Goal: Complete application form

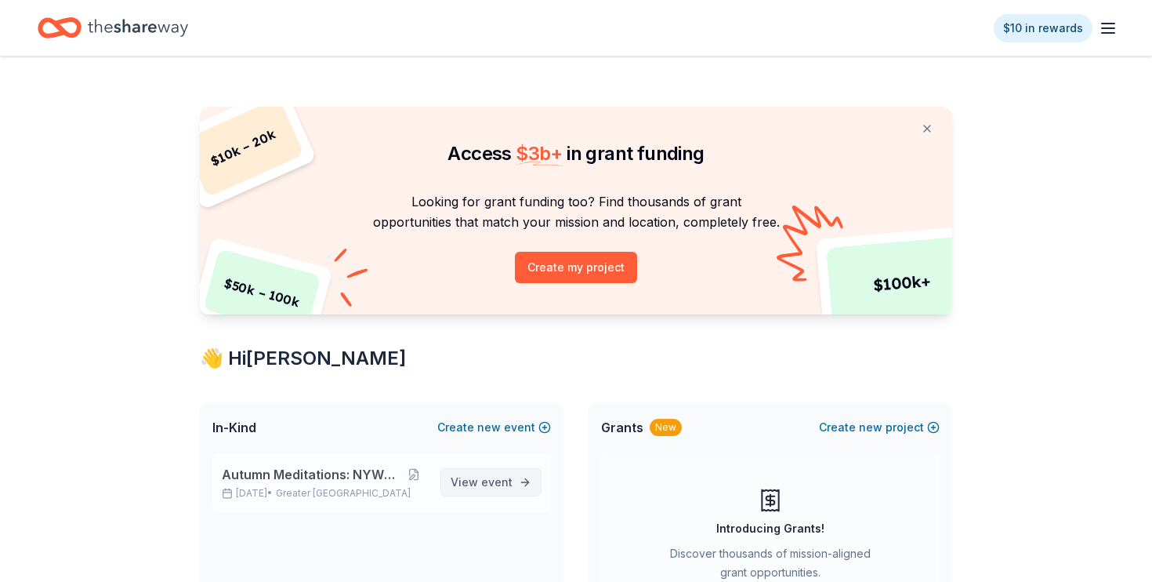
click at [484, 477] on span "event" at bounding box center [496, 481] width 31 height 13
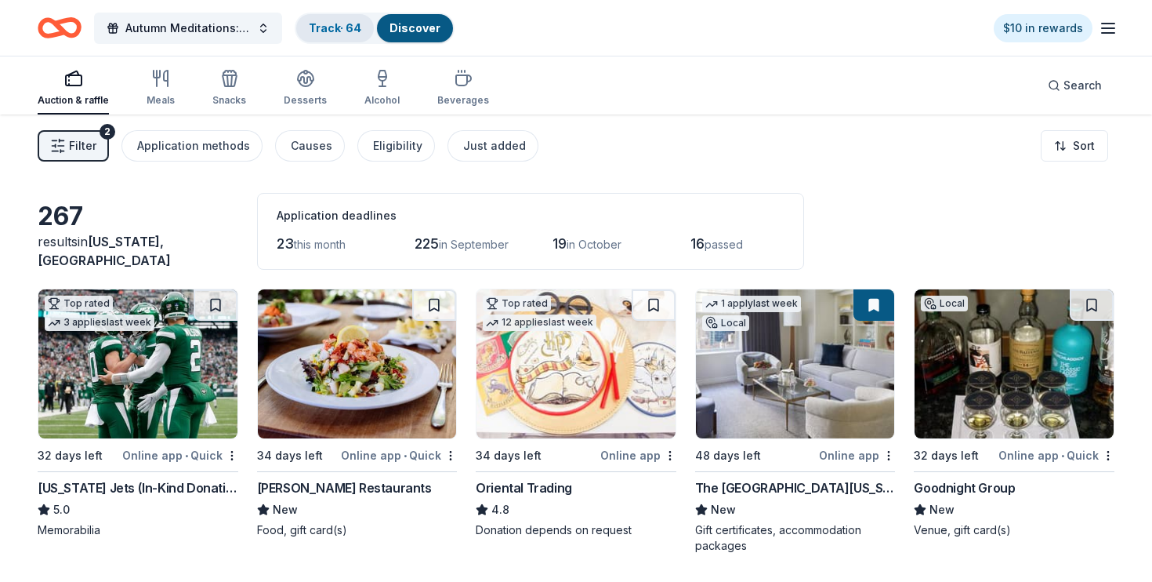
click at [345, 31] on link "Track · 64" at bounding box center [335, 27] width 53 height 13
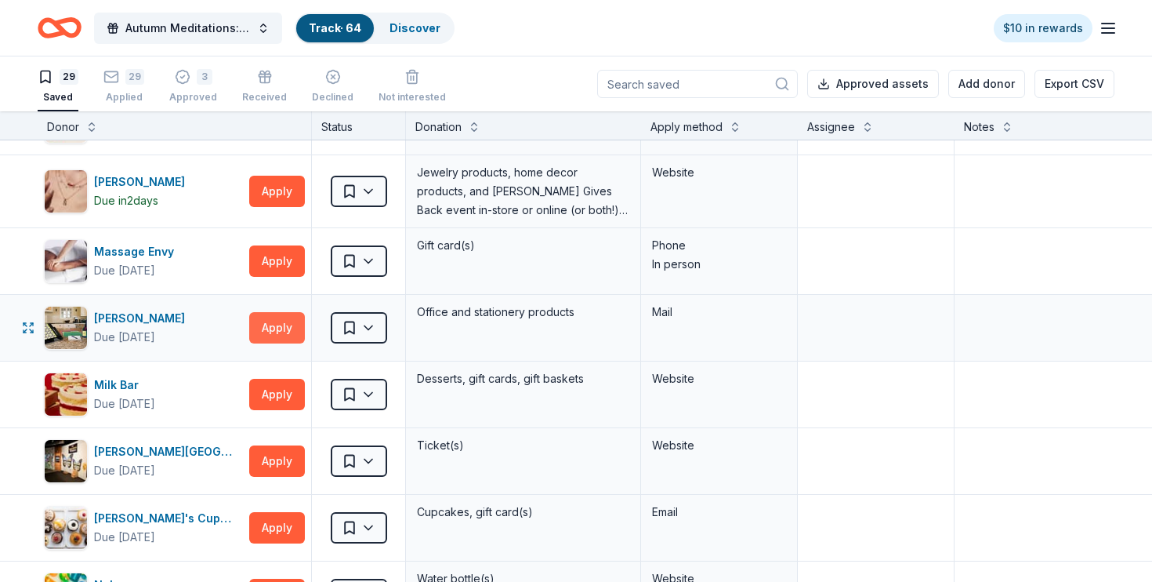
scroll to position [247, 0]
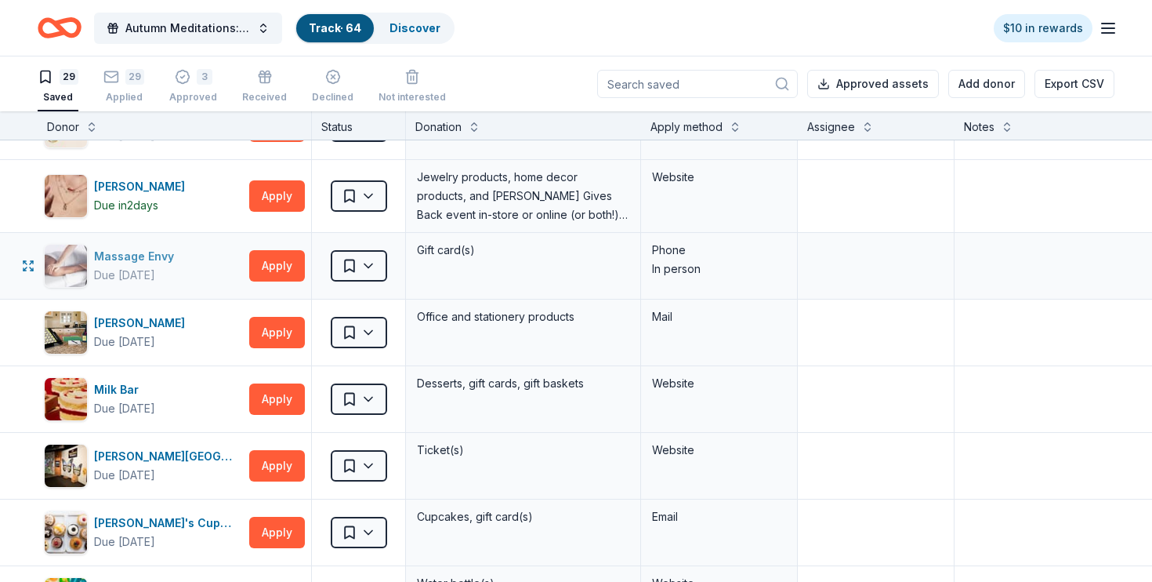
click at [128, 253] on div "Massage Envy" at bounding box center [137, 256] width 86 height 19
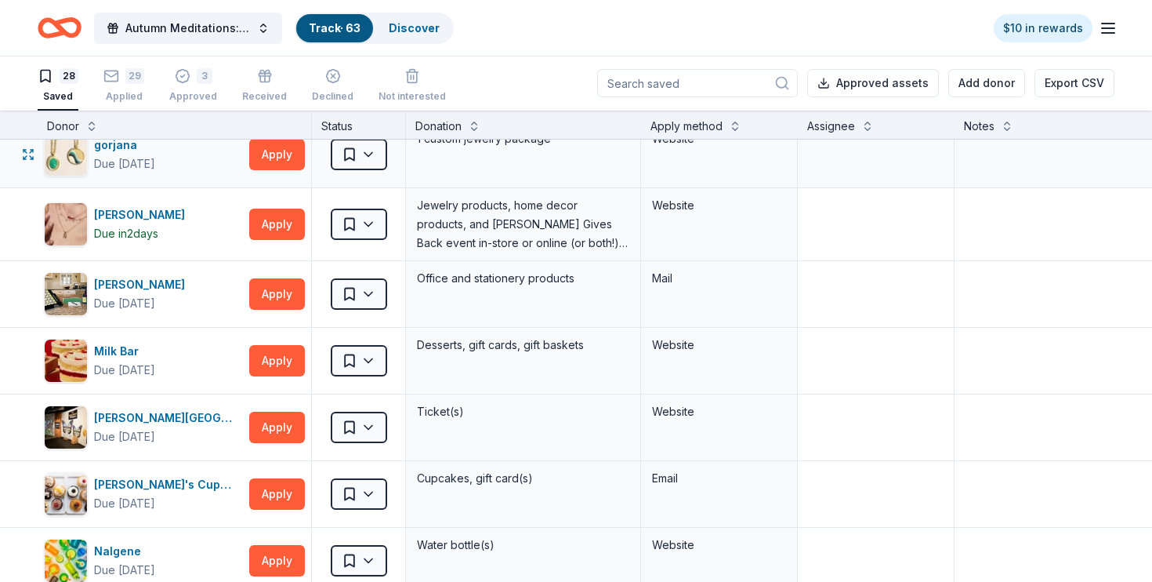
scroll to position [219, 0]
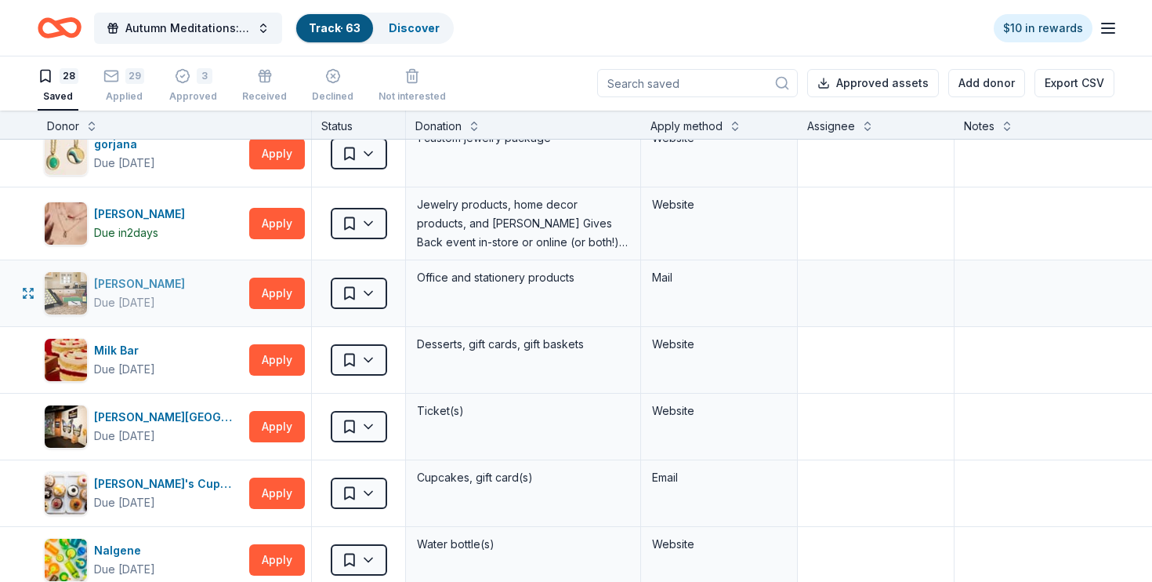
click at [112, 285] on div "[PERSON_NAME]" at bounding box center [142, 283] width 97 height 19
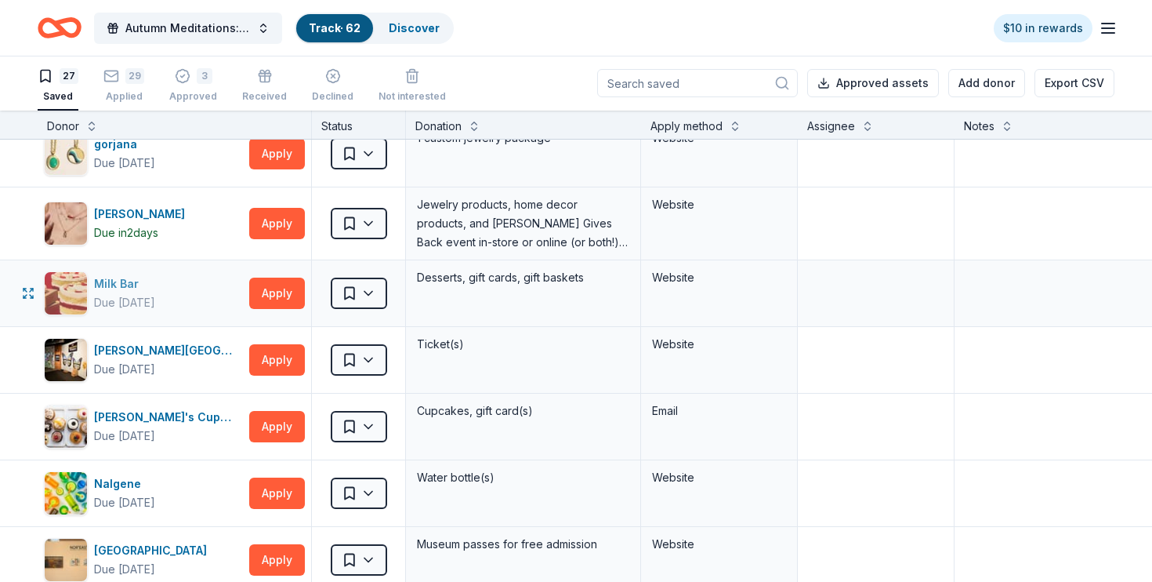
click at [141, 282] on div "Milk Bar" at bounding box center [124, 283] width 61 height 19
click at [364, 286] on html "Autumn Meditations: NYWC at 41 Track · 62 Discover $10 in rewards 27 Saved 29 A…" at bounding box center [576, 290] width 1152 height 582
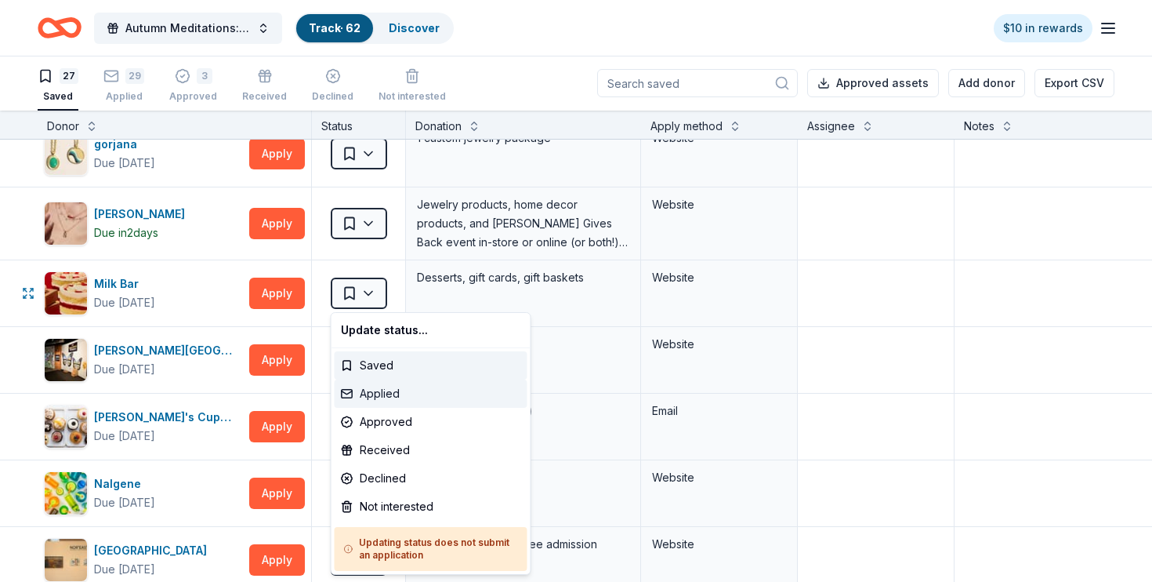
click at [390, 392] on div "Applied" at bounding box center [431, 393] width 193 height 28
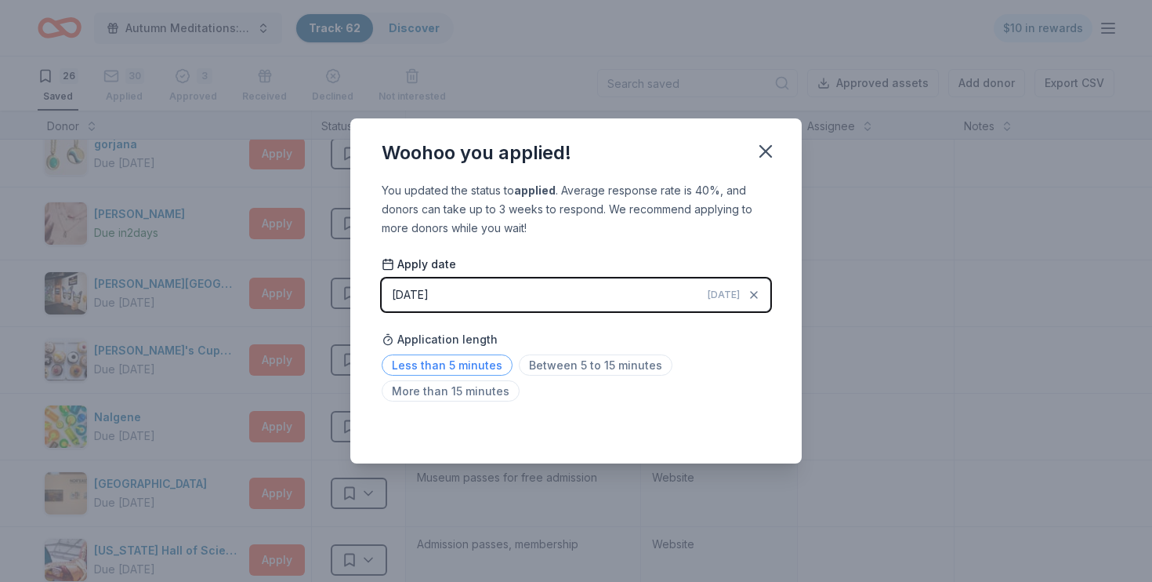
click at [437, 365] on span "Less than 5 minutes" at bounding box center [447, 364] width 131 height 21
click at [766, 149] on icon "button" at bounding box center [766, 151] width 22 height 22
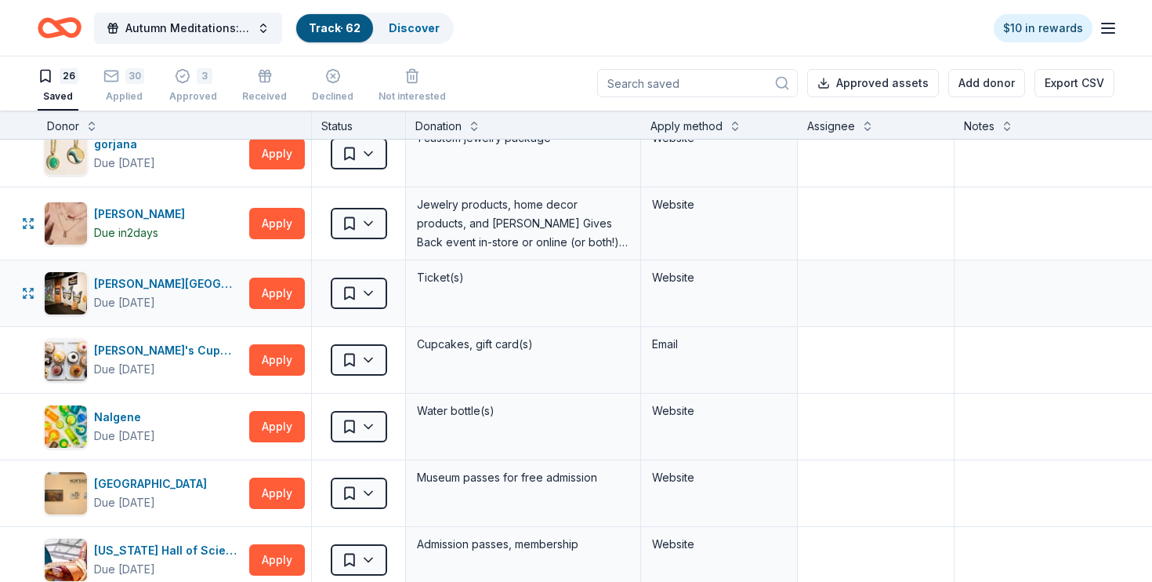
scroll to position [1, 0]
click at [203, 279] on div "Milton J. Rubenstein Museum of Science & Technology" at bounding box center [168, 283] width 149 height 19
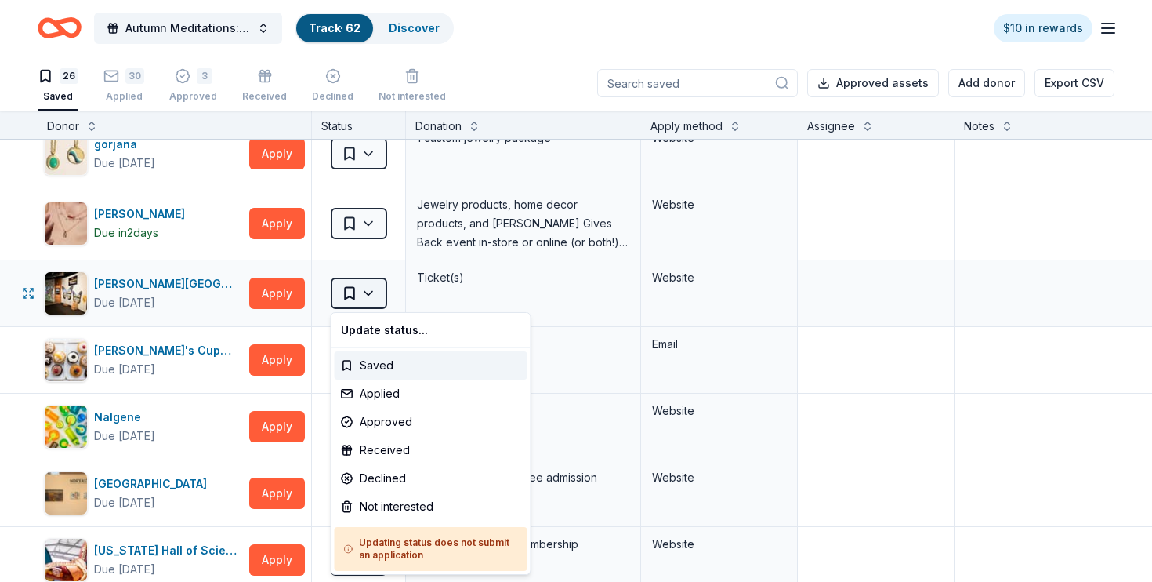
click at [344, 288] on html "Autumn Meditations: NYWC at 41 Track · 62 Discover $10 in rewards 26 Saved 30 A…" at bounding box center [576, 290] width 1152 height 582
click at [361, 286] on html "Autumn Meditations: NYWC at 41 Track · 62 Discover $10 in rewards 26 Saved 30 A…" at bounding box center [576, 290] width 1152 height 582
click at [401, 507] on div "Not interested" at bounding box center [431, 506] width 193 height 28
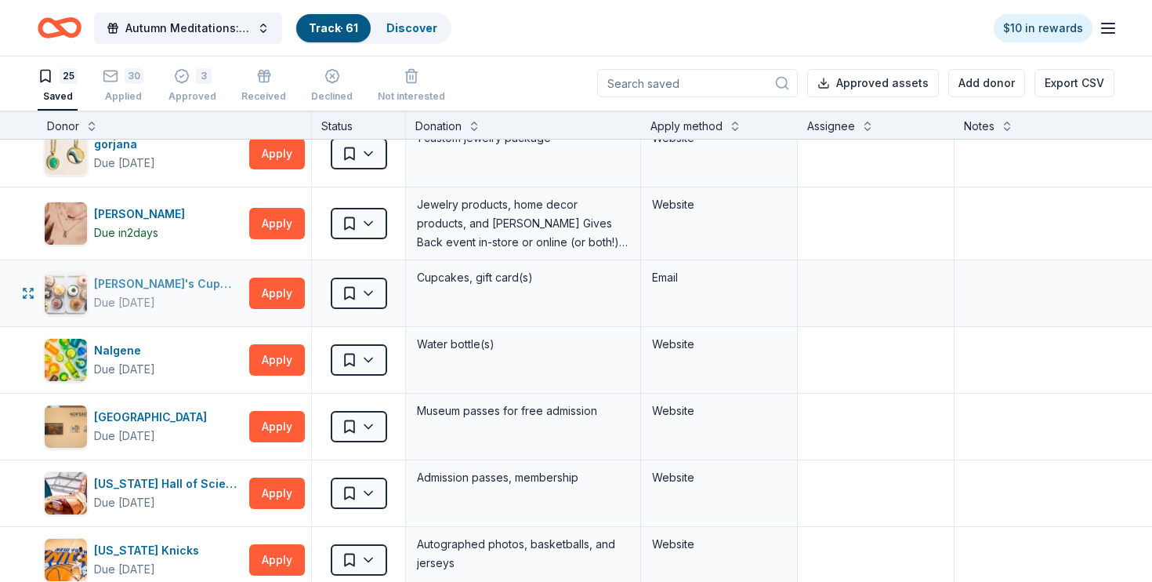
click at [173, 282] on div "Molly's Cupcakes" at bounding box center [168, 283] width 149 height 19
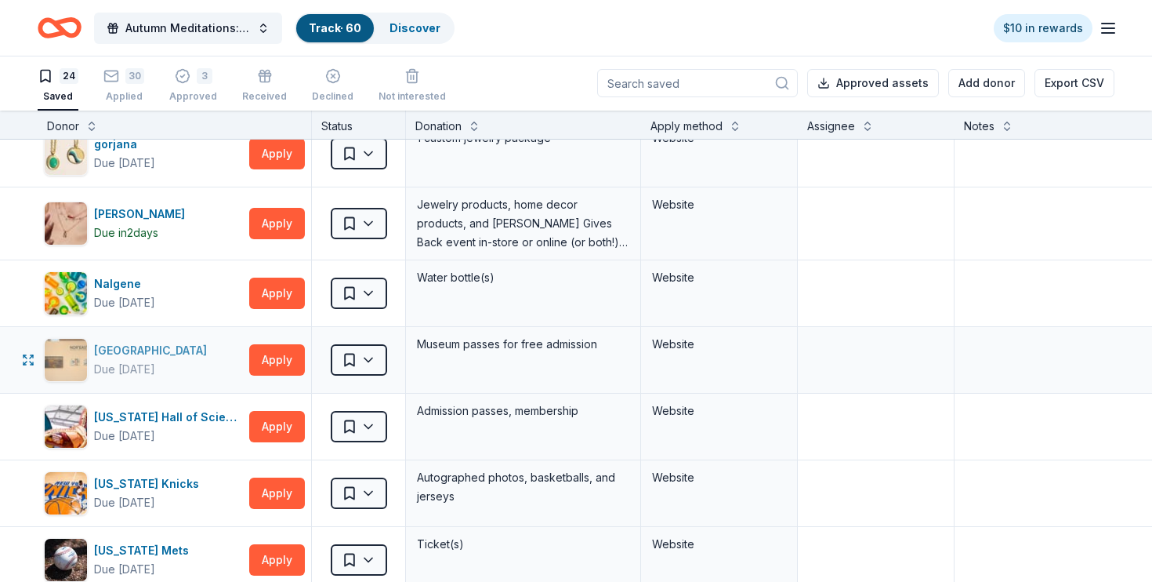
click at [161, 347] on div "New Britain Museum of American Art" at bounding box center [153, 350] width 119 height 19
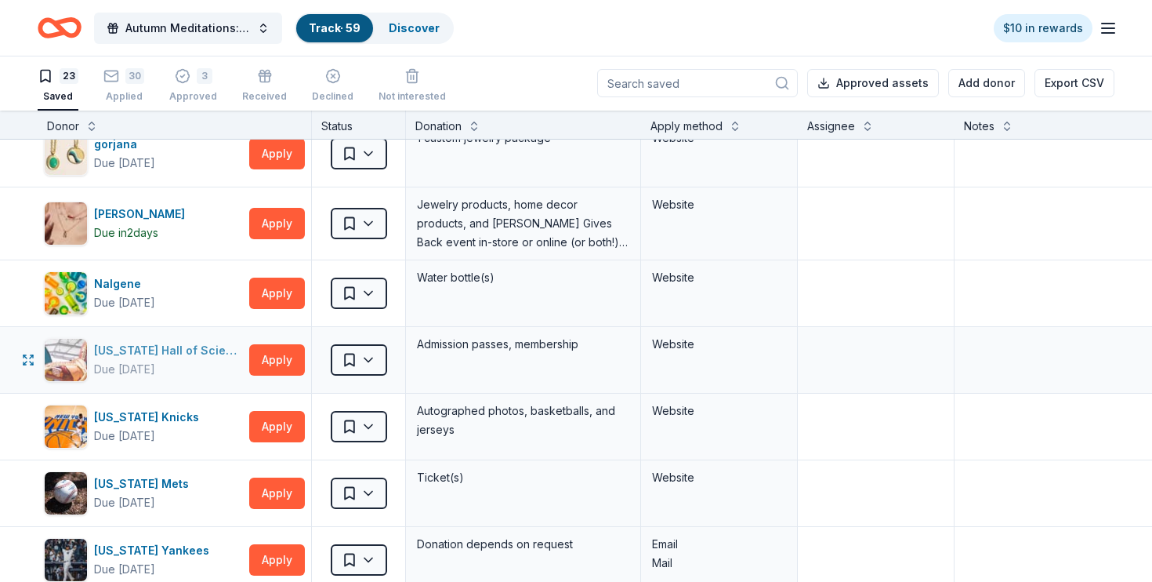
click at [141, 347] on div "New York Hall of Science" at bounding box center [168, 350] width 149 height 19
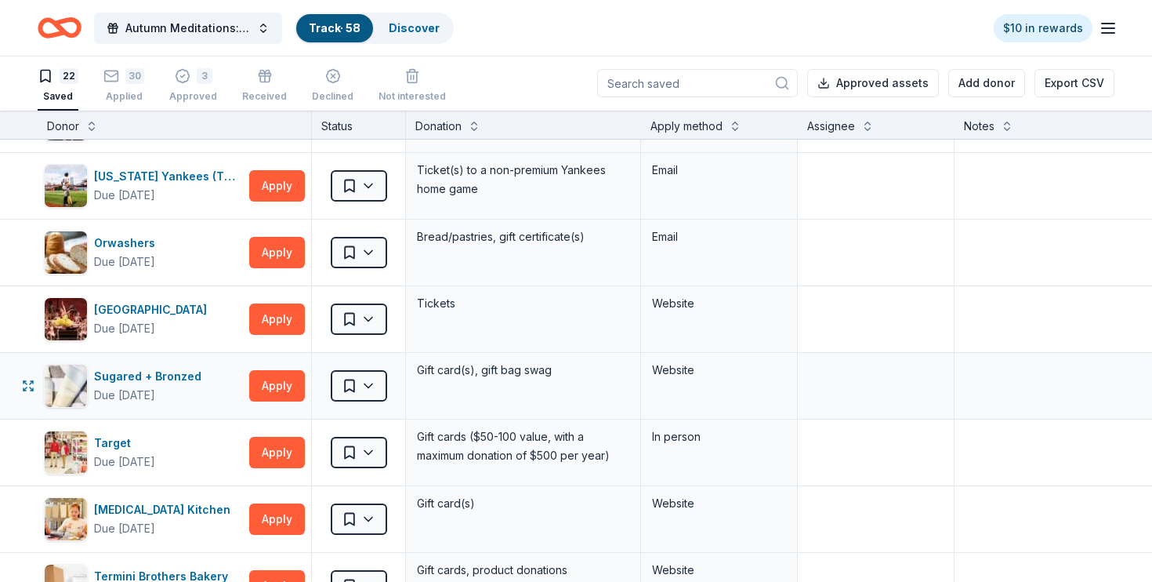
scroll to position [595, 0]
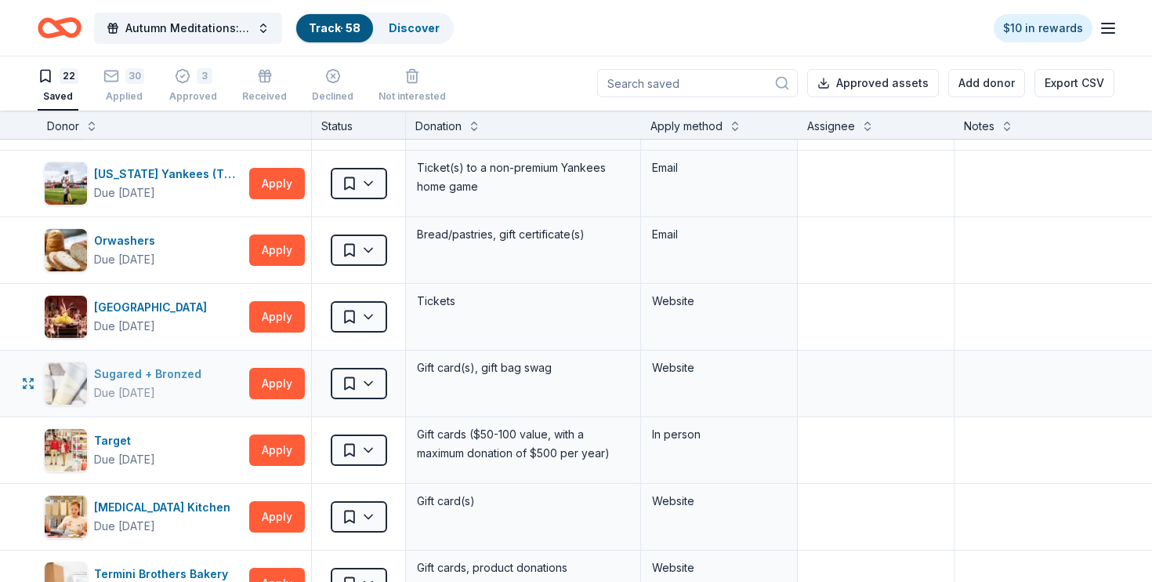
click at [166, 373] on div "Sugared + Bronzed" at bounding box center [151, 374] width 114 height 19
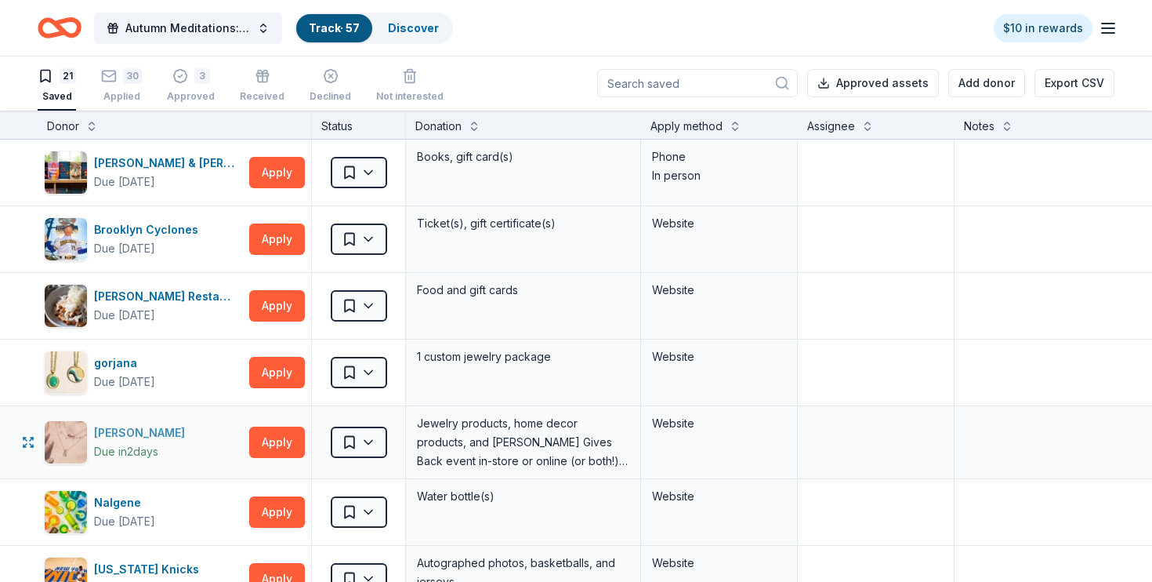
scroll to position [0, 0]
click at [119, 94] on div "Applied" at bounding box center [121, 88] width 41 height 13
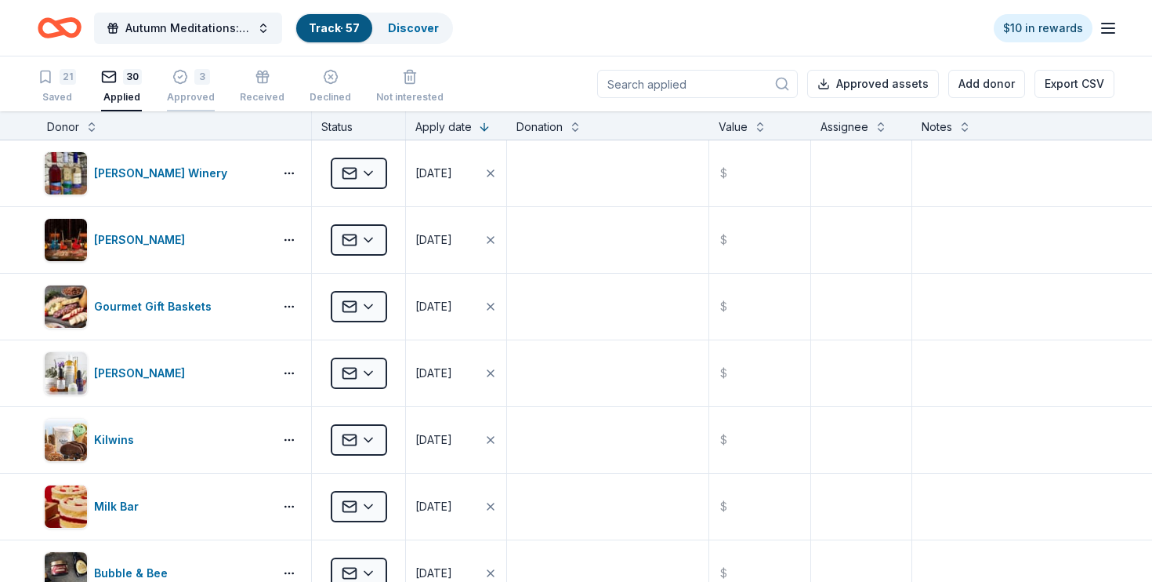
click at [193, 98] on div "Approved" at bounding box center [191, 97] width 48 height 13
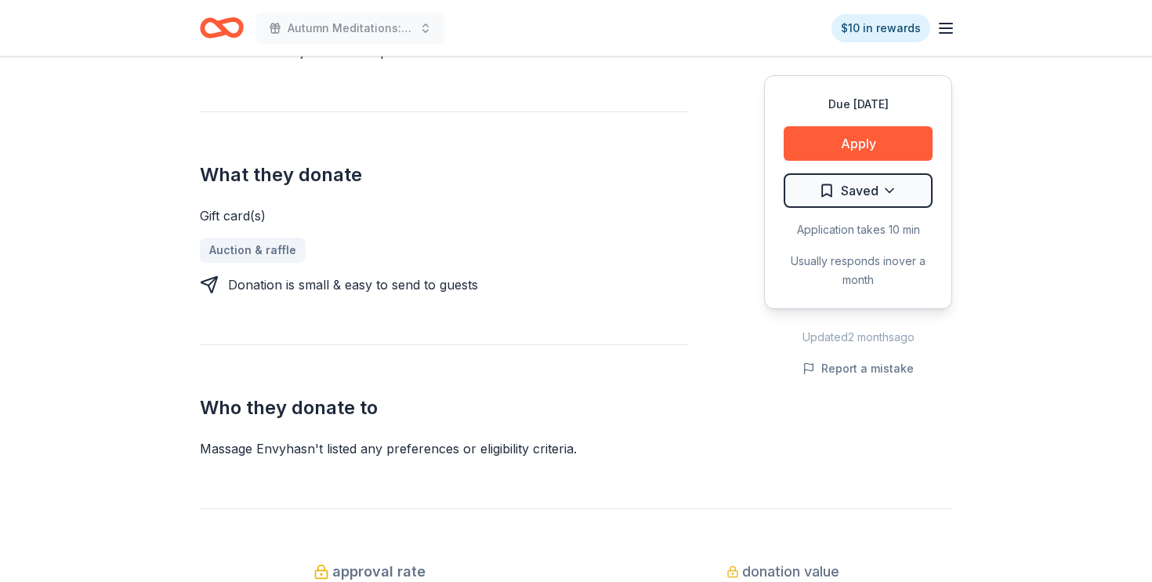
scroll to position [550, 0]
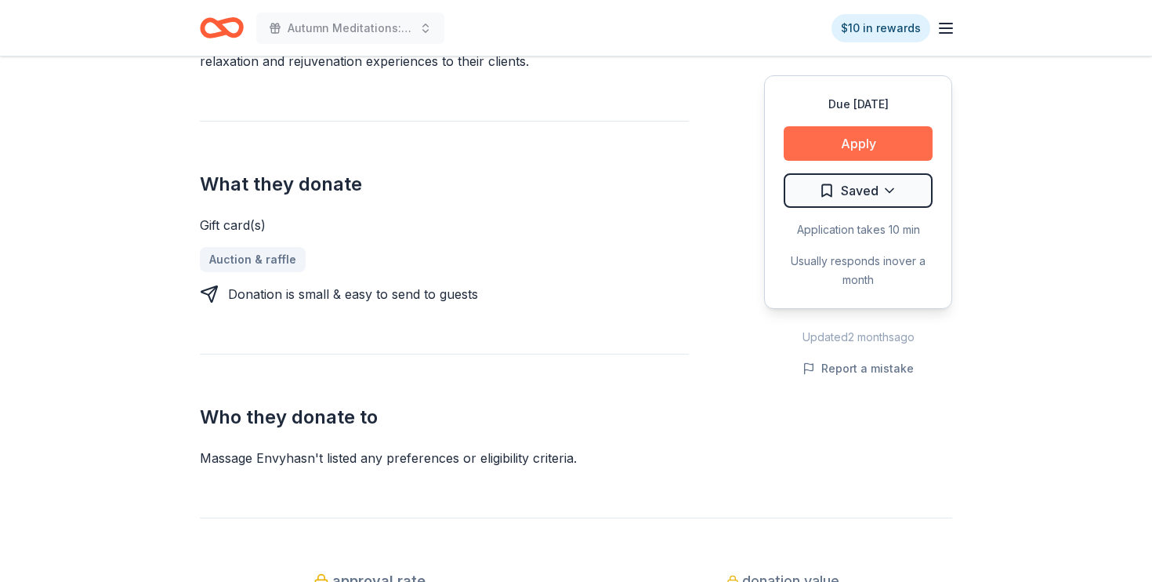
click at [854, 140] on button "Apply" at bounding box center [858, 143] width 149 height 34
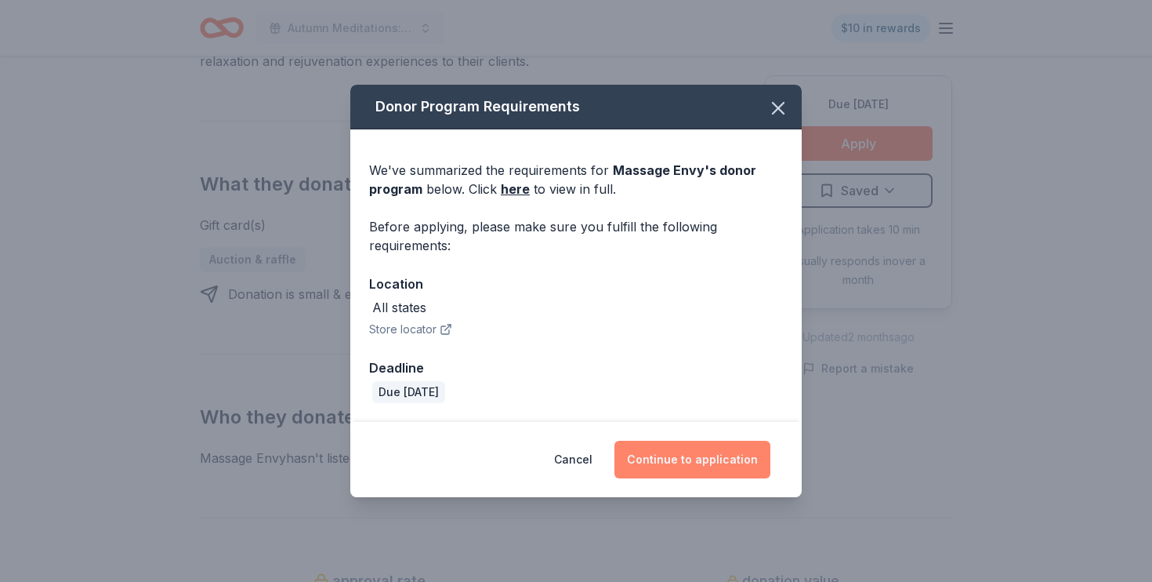
click at [705, 463] on button "Continue to application" at bounding box center [693, 460] width 156 height 38
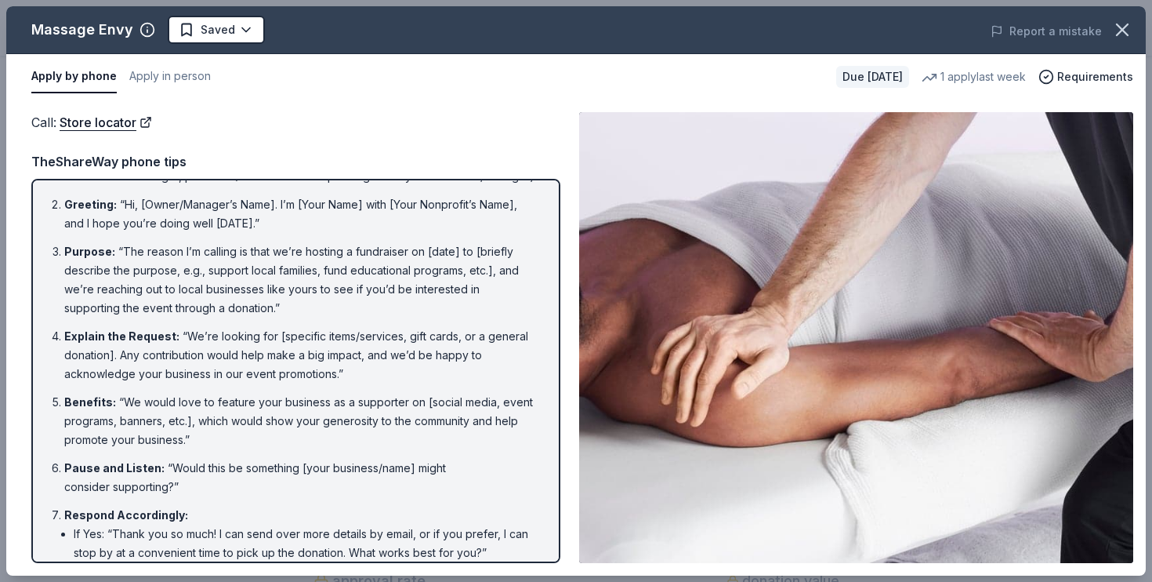
scroll to position [49, 0]
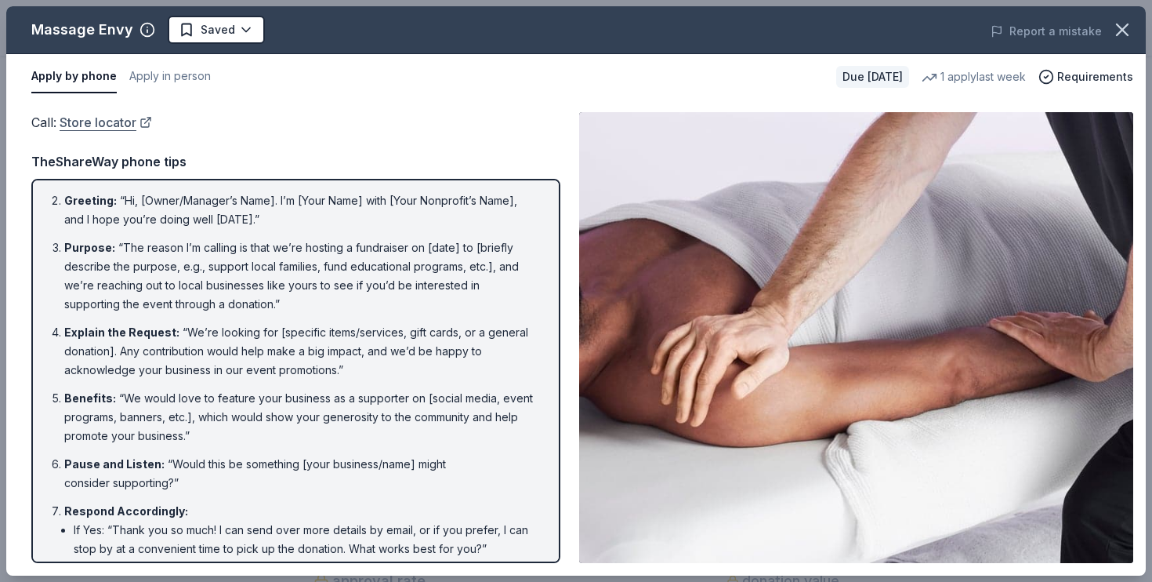
click at [96, 120] on link "Store locator" at bounding box center [106, 122] width 93 height 20
click at [1122, 25] on icon "button" at bounding box center [1123, 30] width 22 height 22
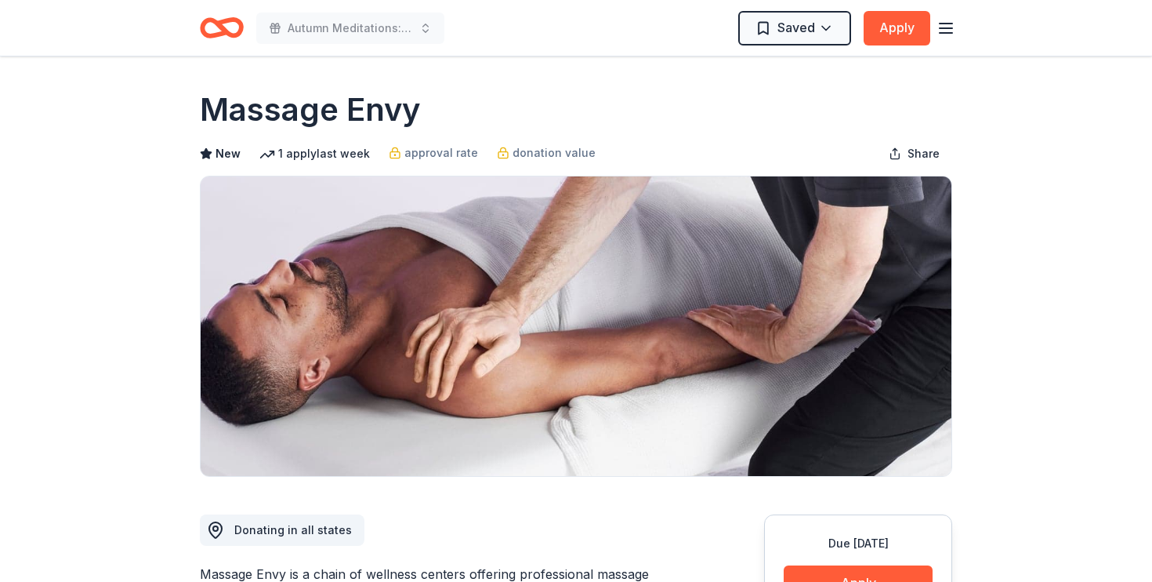
scroll to position [0, 0]
click at [827, 28] on html "Autumn Meditations: NYWC at 41 Saved Apply Due in 32 days Share Massage Envy Ne…" at bounding box center [576, 291] width 1152 height 582
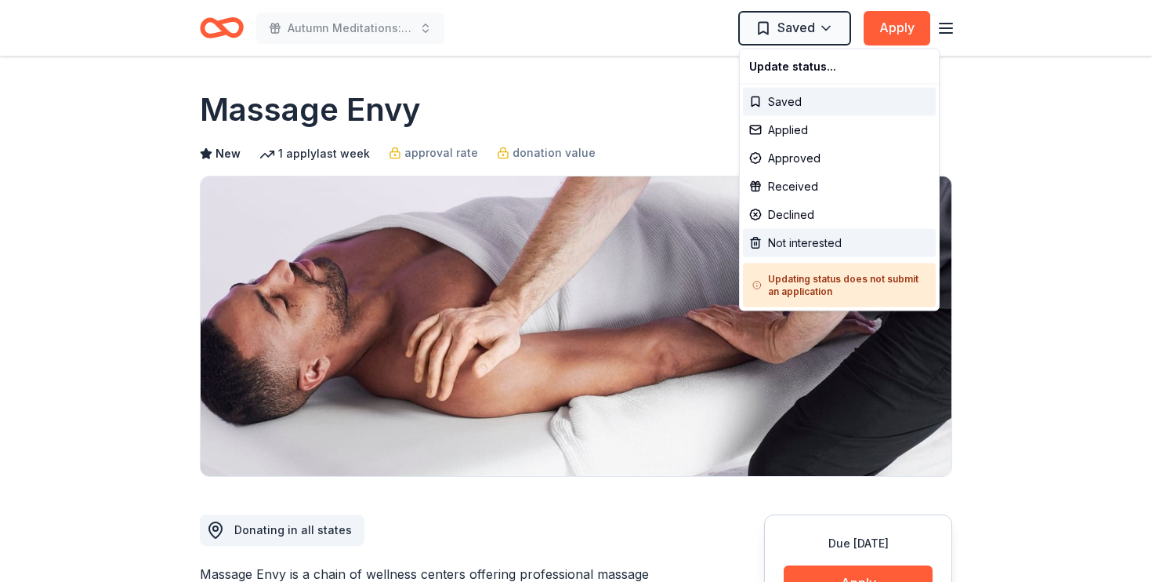
click at [831, 244] on div "Not interested" at bounding box center [839, 243] width 193 height 28
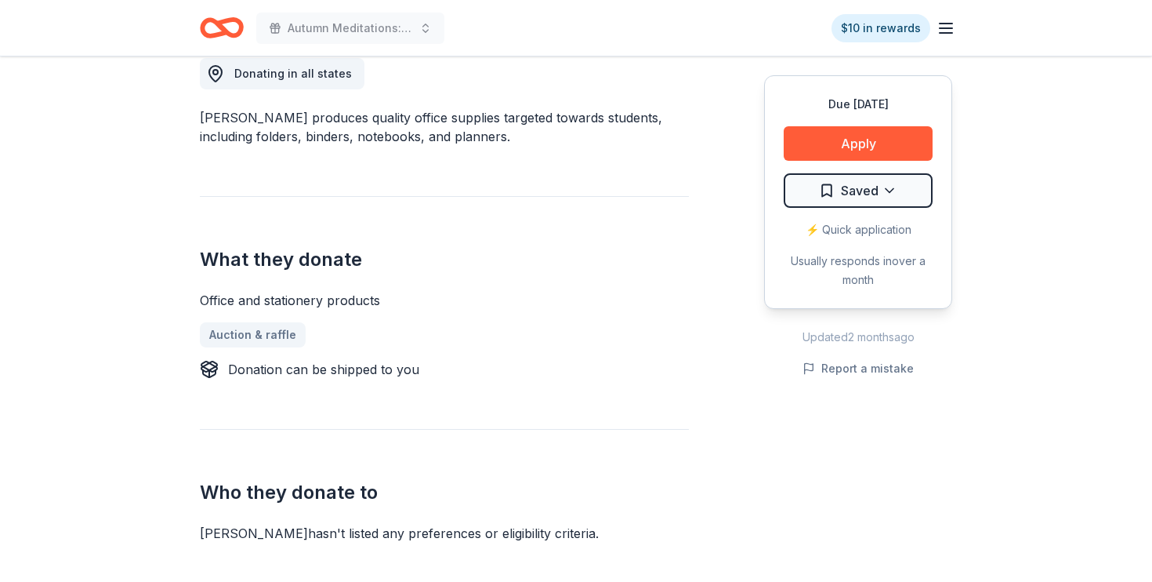
scroll to position [454, 0]
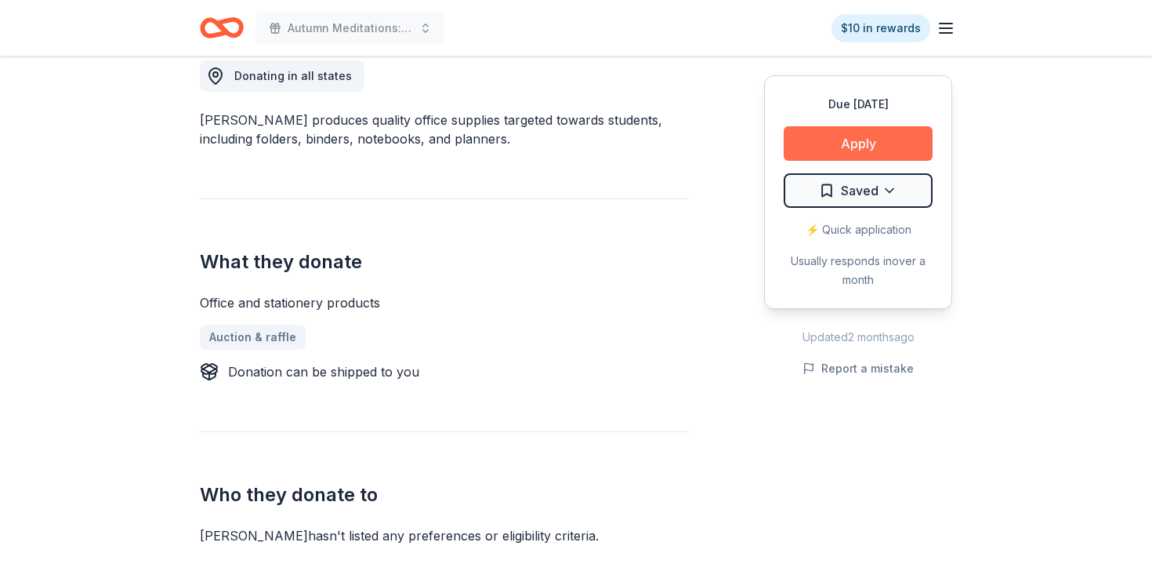
click at [847, 140] on button "Apply" at bounding box center [858, 143] width 149 height 34
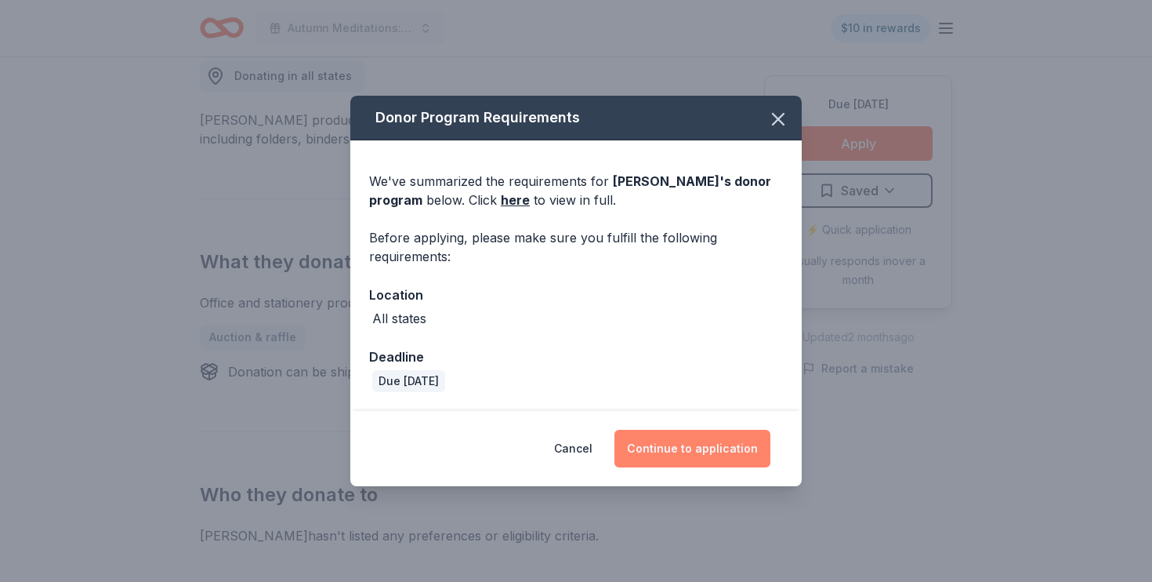
click at [706, 438] on button "Continue to application" at bounding box center [693, 449] width 156 height 38
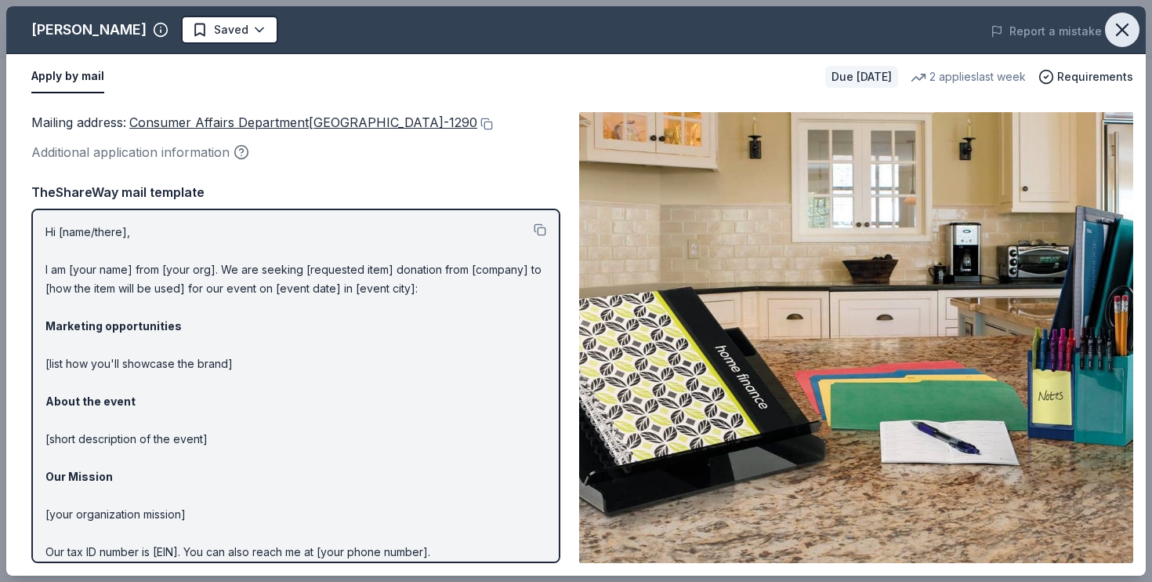
click at [1127, 27] on icon "button" at bounding box center [1122, 29] width 11 height 11
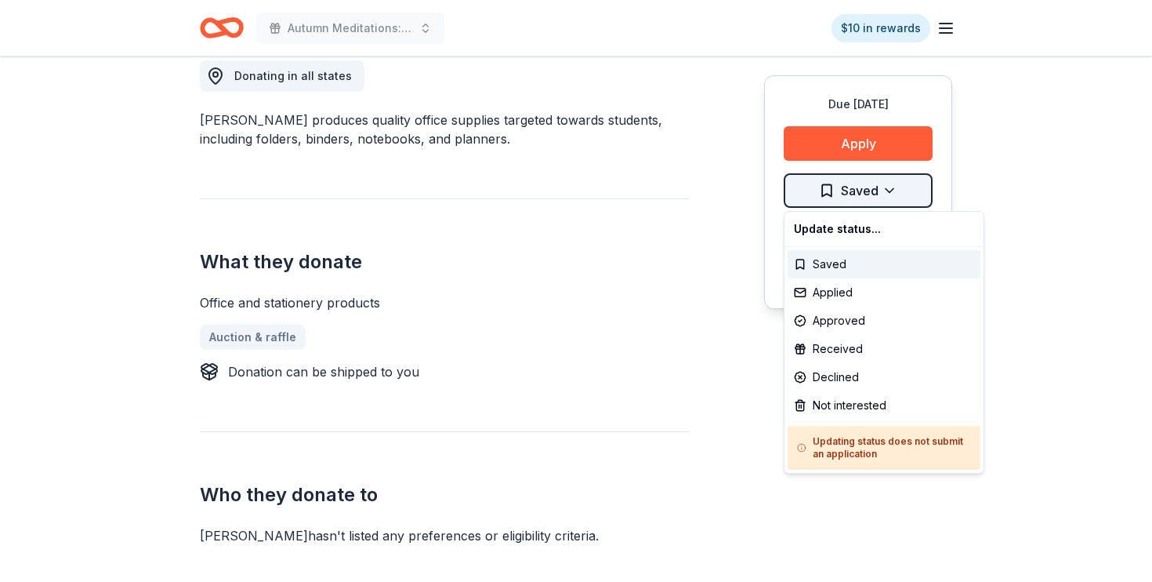
click at [860, 404] on div "Not interested" at bounding box center [884, 405] width 193 height 28
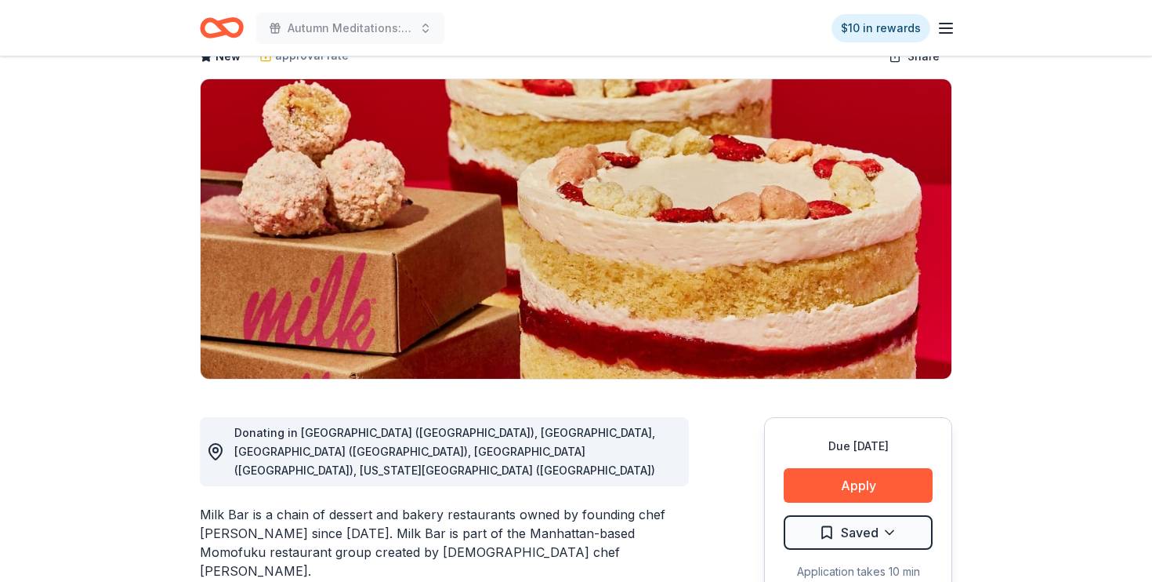
scroll to position [178, 0]
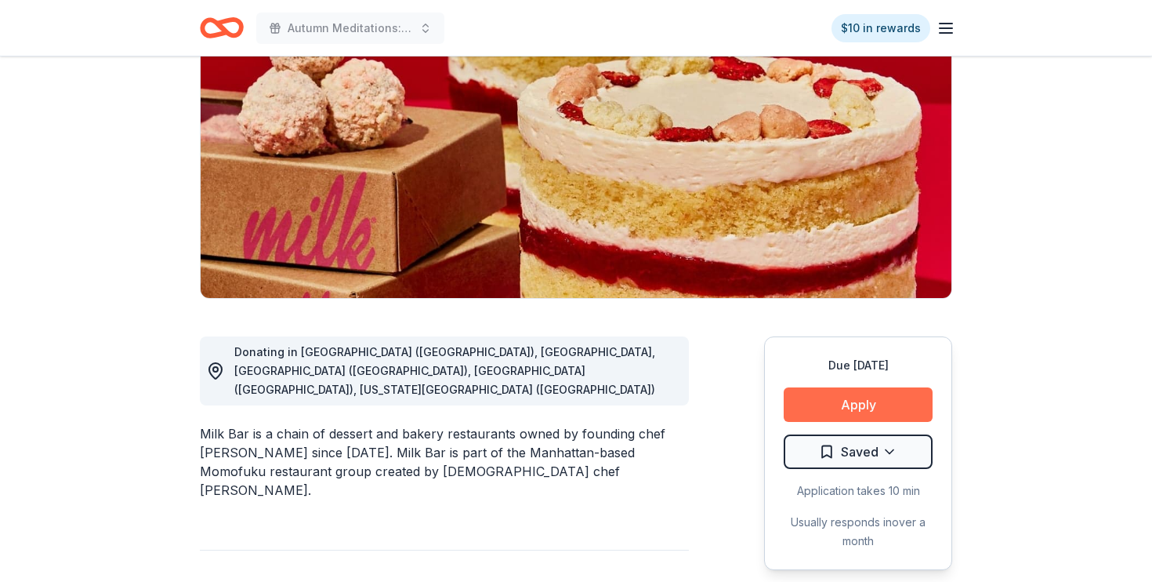
click at [836, 406] on button "Apply" at bounding box center [858, 404] width 149 height 34
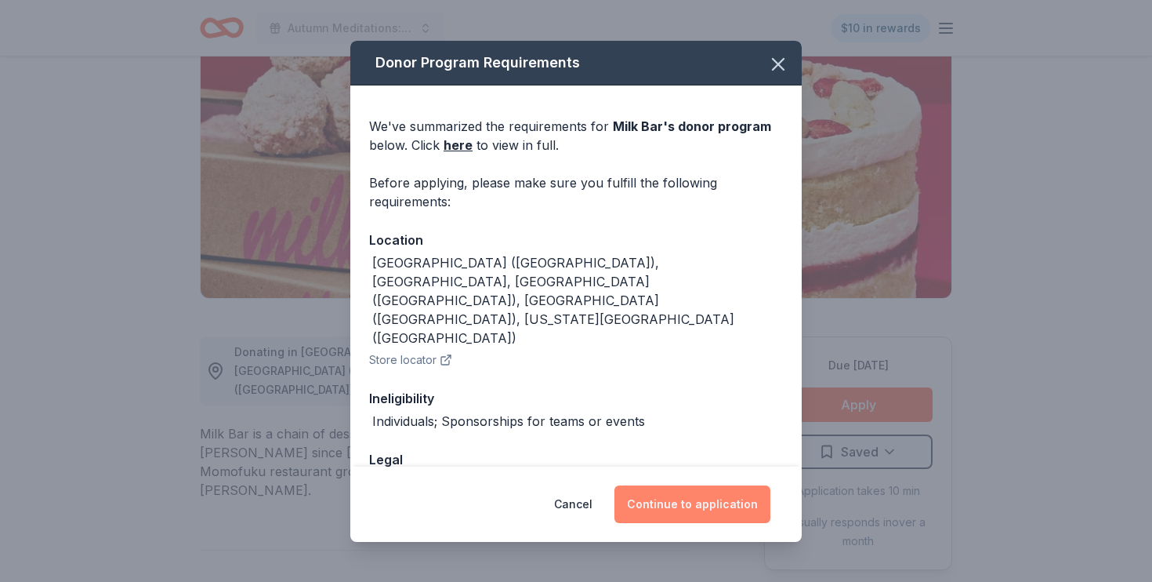
click at [728, 487] on button "Continue to application" at bounding box center [693, 504] width 156 height 38
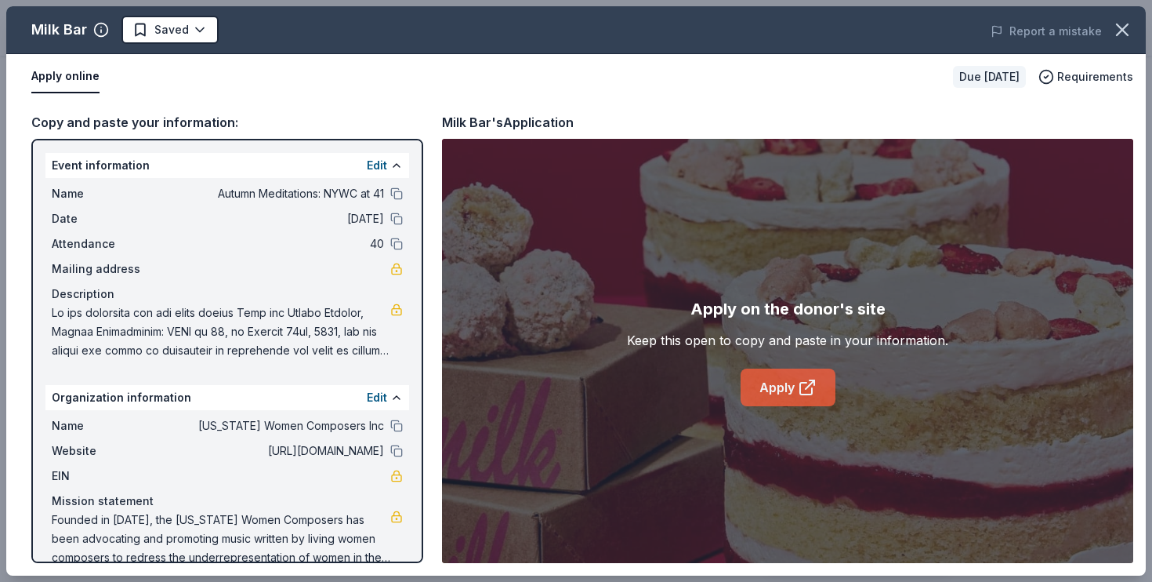
click at [784, 390] on link "Apply" at bounding box center [788, 387] width 95 height 38
click at [1121, 26] on icon "button" at bounding box center [1123, 30] width 22 height 22
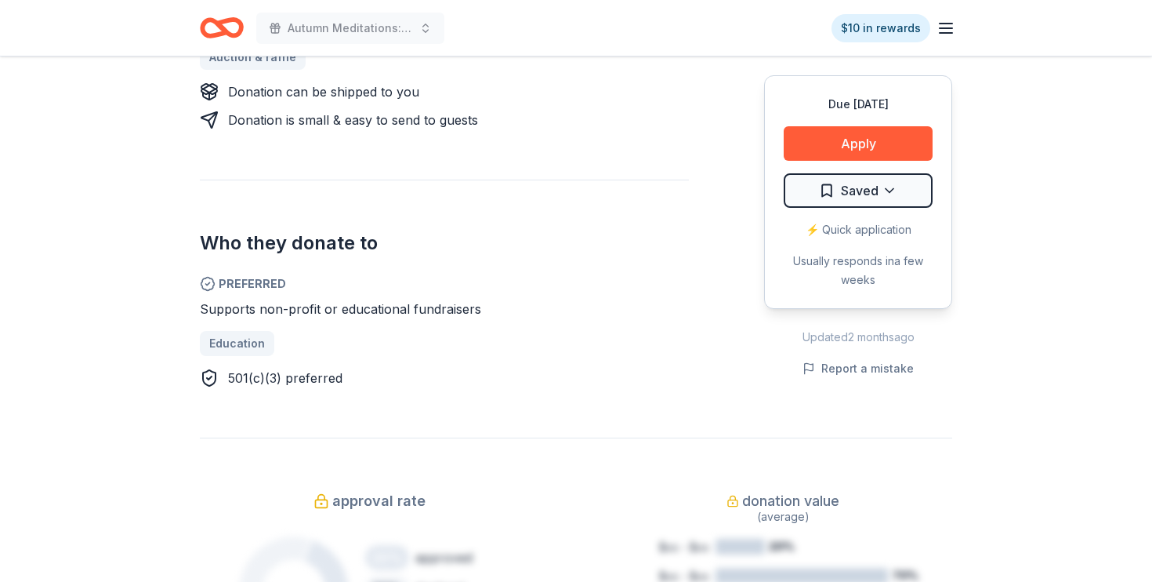
scroll to position [738, 0]
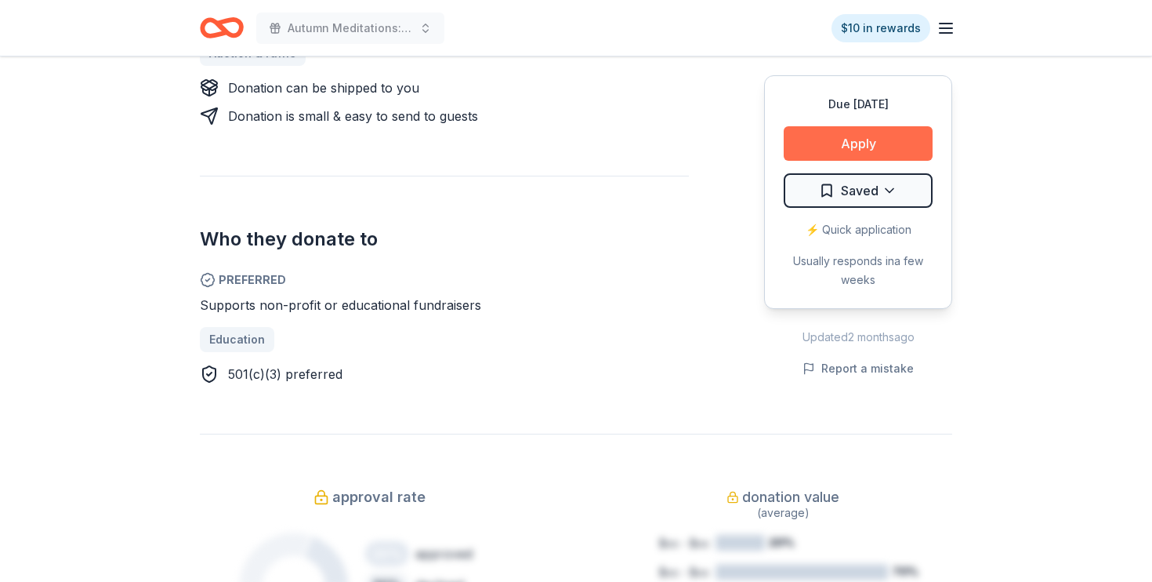
click at [876, 143] on button "Apply" at bounding box center [858, 143] width 149 height 34
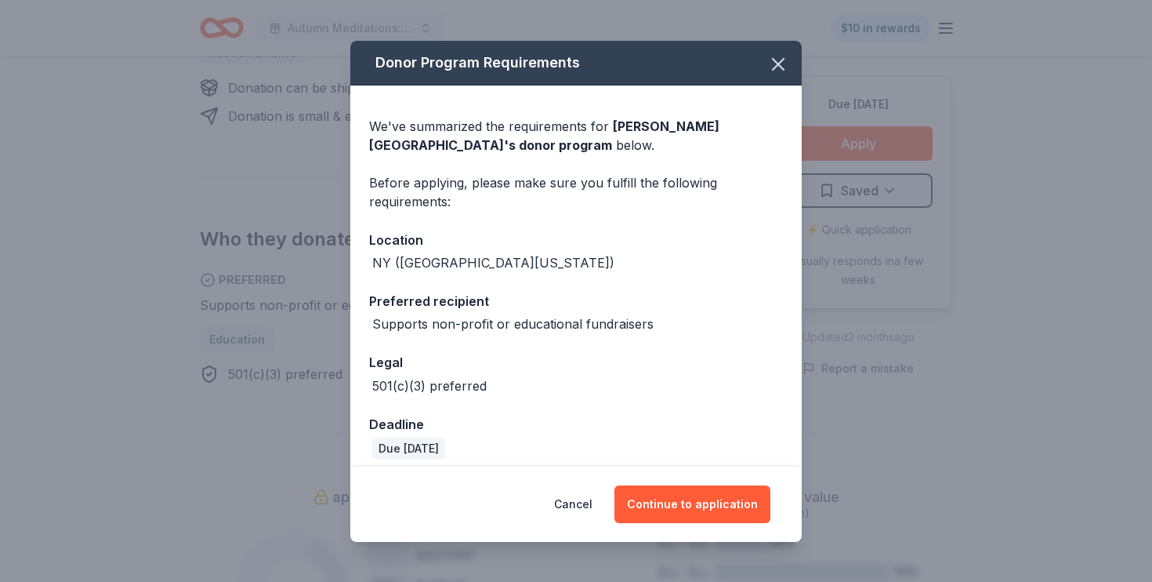
click at [957, 389] on div "Donor Program Requirements We've summarized the requirements for Milton J. Rube…" at bounding box center [576, 291] width 1152 height 582
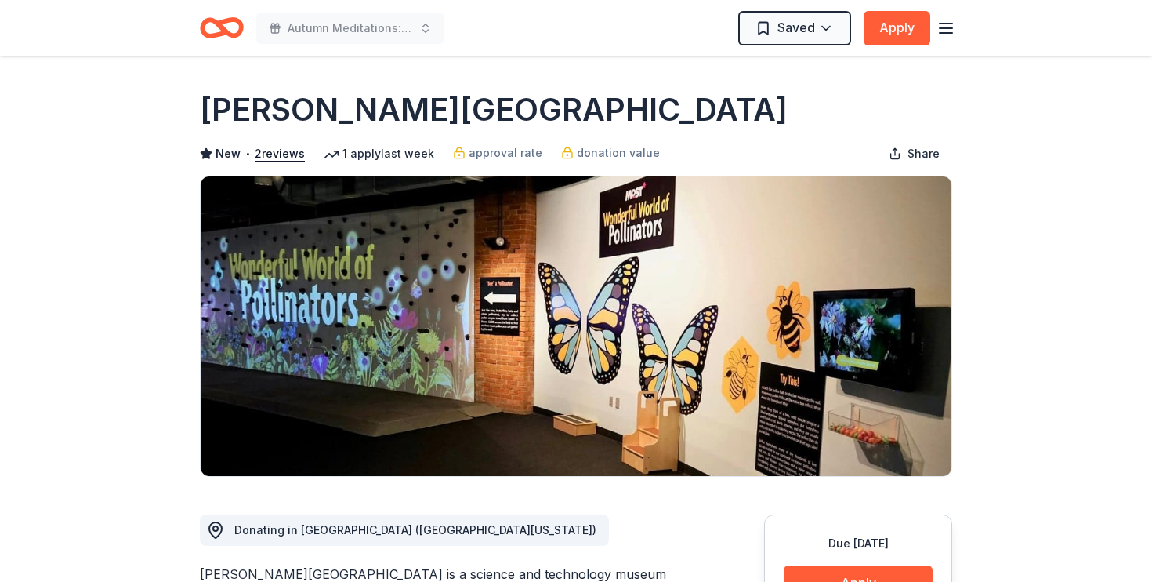
scroll to position [0, 0]
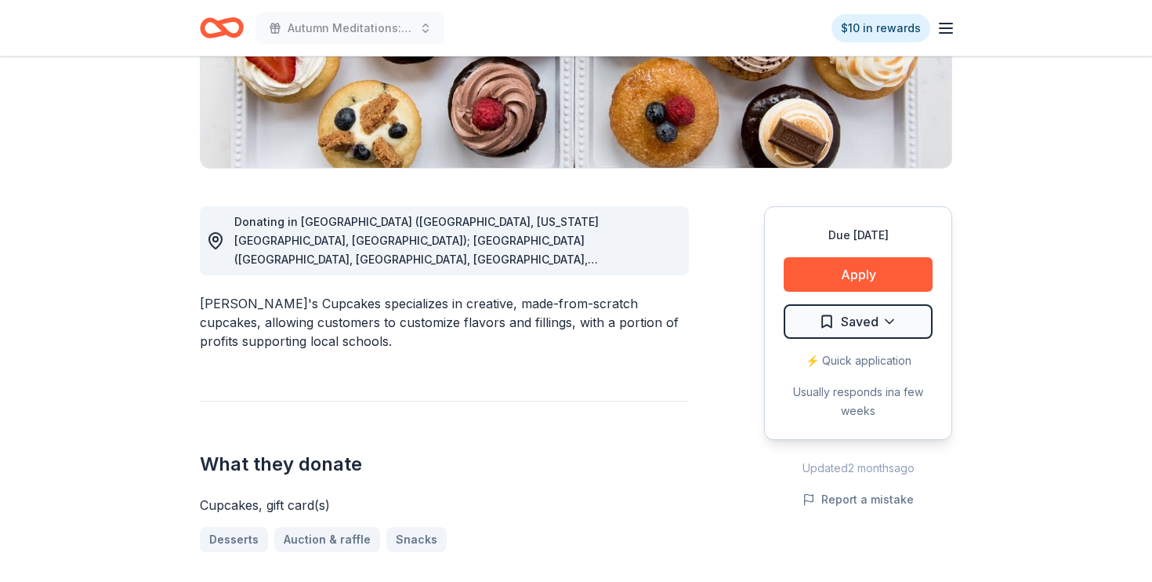
scroll to position [309, 0]
click at [877, 268] on button "Apply" at bounding box center [858, 273] width 149 height 34
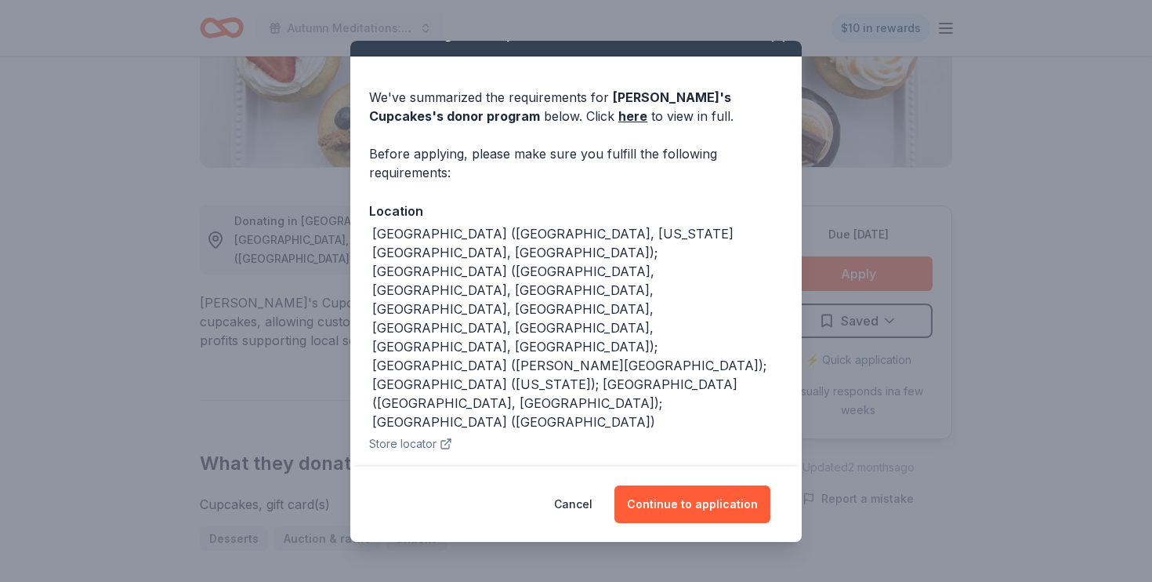
scroll to position [28, 0]
click at [780, 42] on icon "button" at bounding box center [779, 36] width 22 height 22
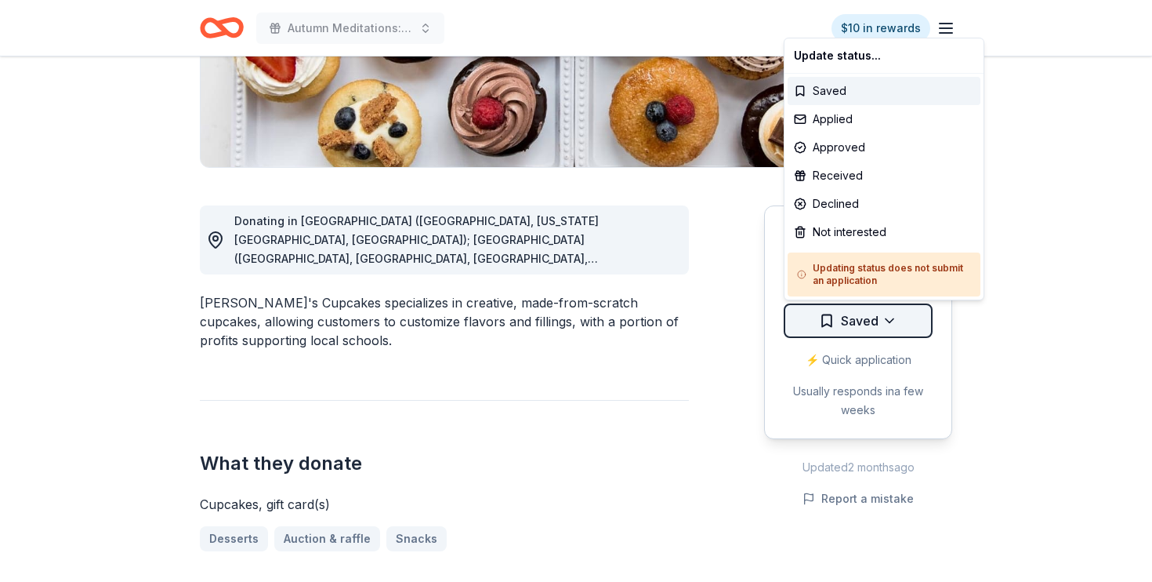
click at [883, 232] on div "Not interested" at bounding box center [884, 232] width 193 height 28
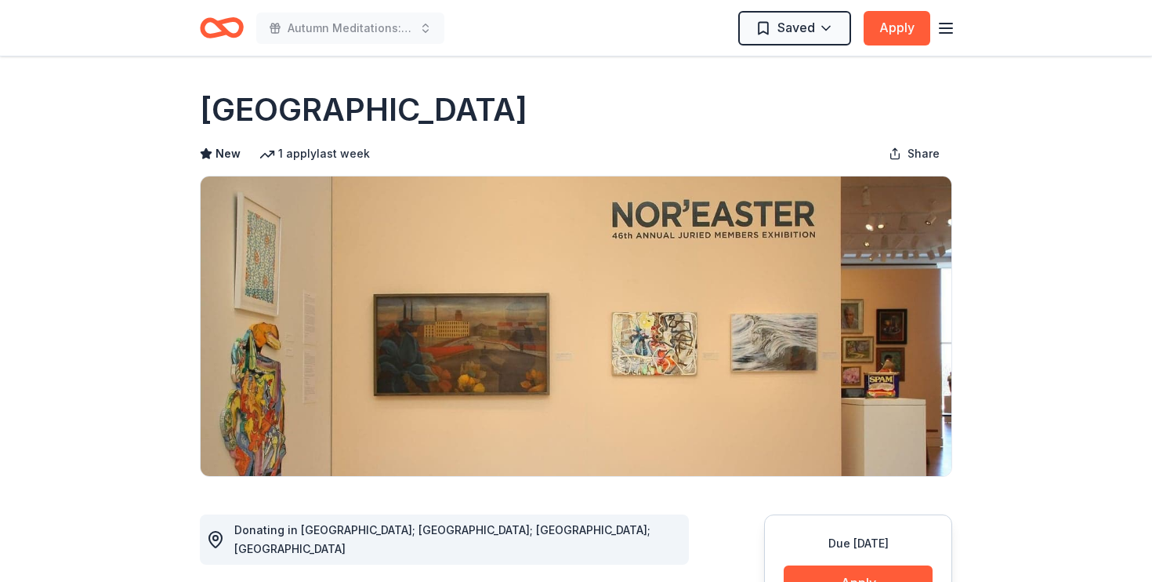
drag, startPoint x: 764, startPoint y: 106, endPoint x: 313, endPoint y: 107, distance: 450.8
click at [314, 106] on div "New Britain Museum of American Art" at bounding box center [576, 110] width 753 height 44
click at [334, 108] on h1 "New Britain Museum of American Art" at bounding box center [364, 110] width 328 height 44
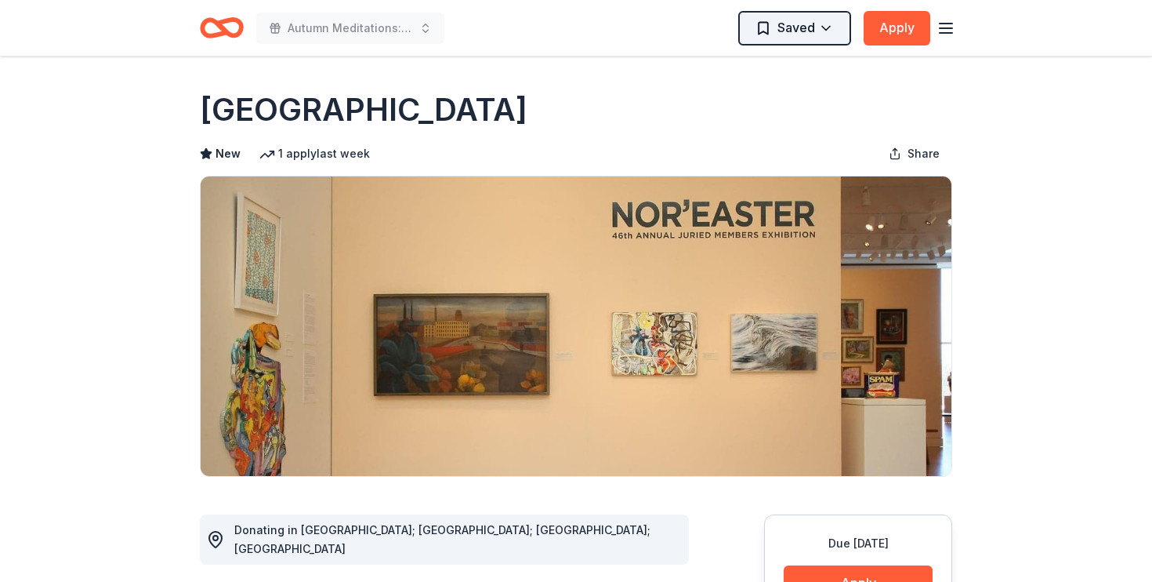
click at [807, 29] on html "Autumn Meditations: NYWC at 41 Saved Apply Due in 32 days Share New Britain Mus…" at bounding box center [576, 291] width 1152 height 582
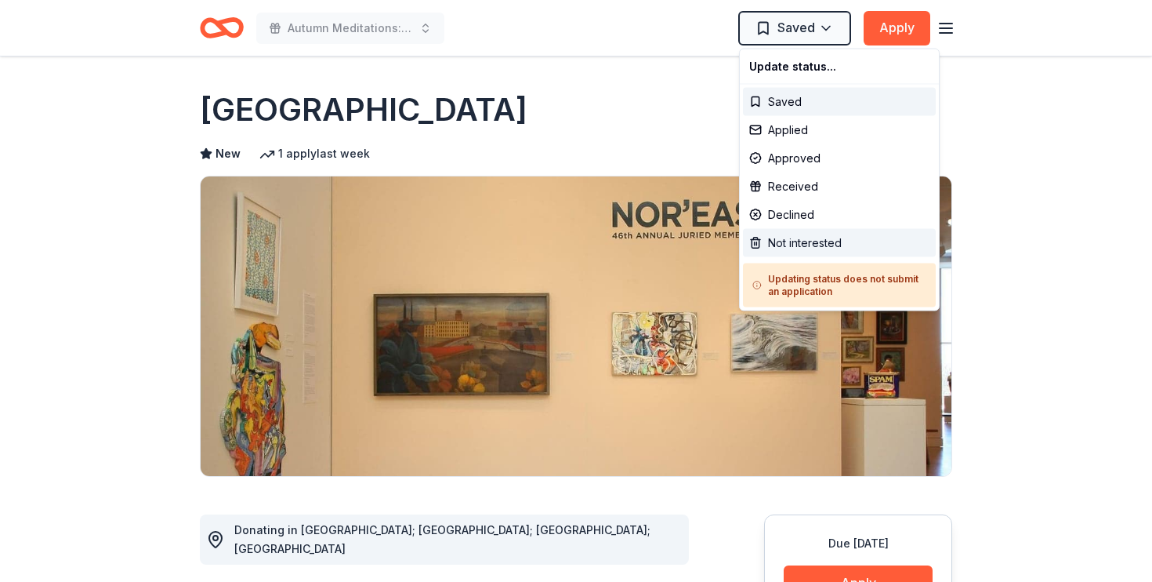
click at [821, 238] on div "Not interested" at bounding box center [839, 243] width 193 height 28
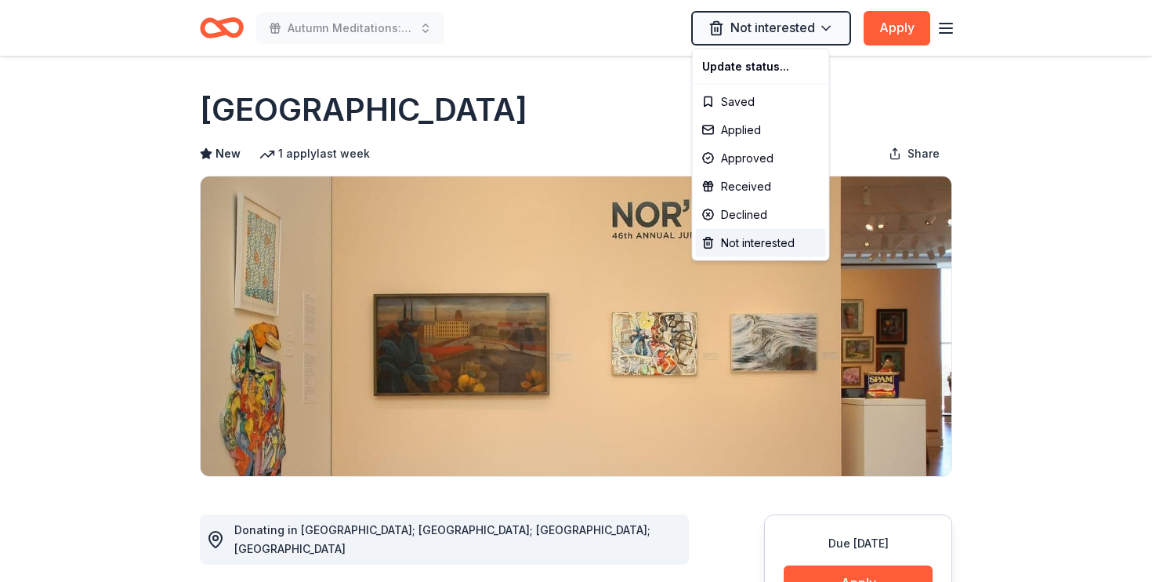
click at [931, 85] on html "Autumn Meditations: NYWC at 41 Not interested Apply Due in 32 days Share New Br…" at bounding box center [576, 291] width 1152 height 582
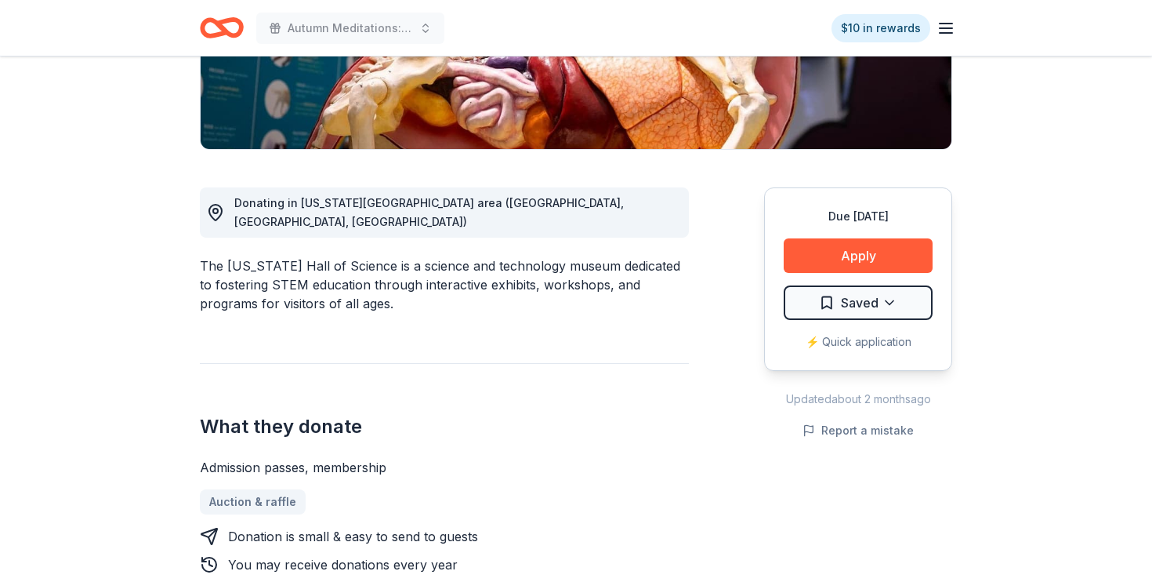
scroll to position [323, 0]
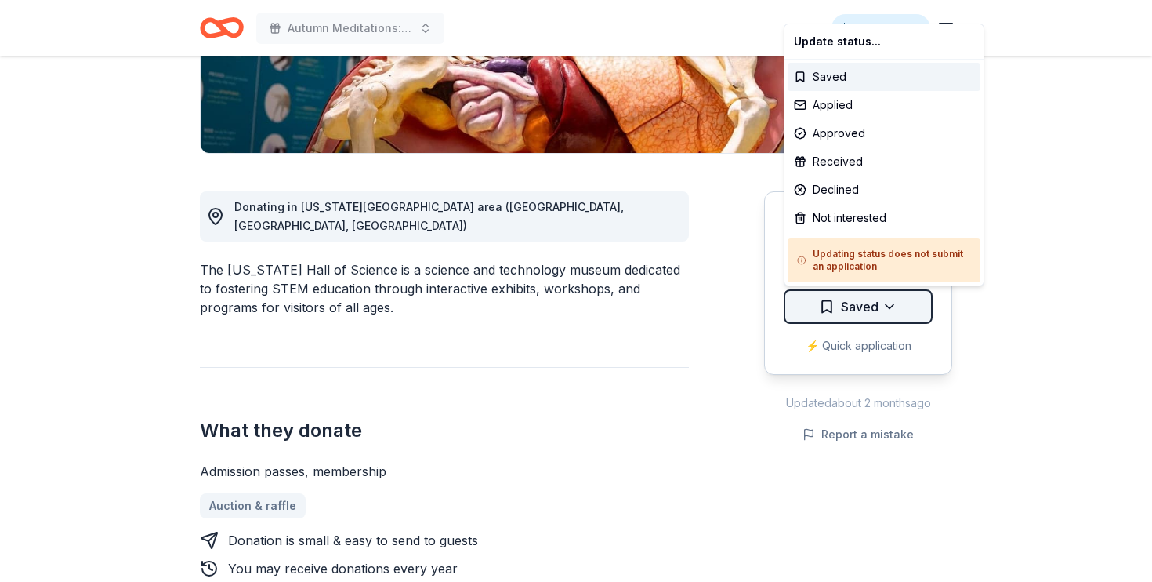
click at [885, 217] on div "Not interested" at bounding box center [884, 218] width 193 height 28
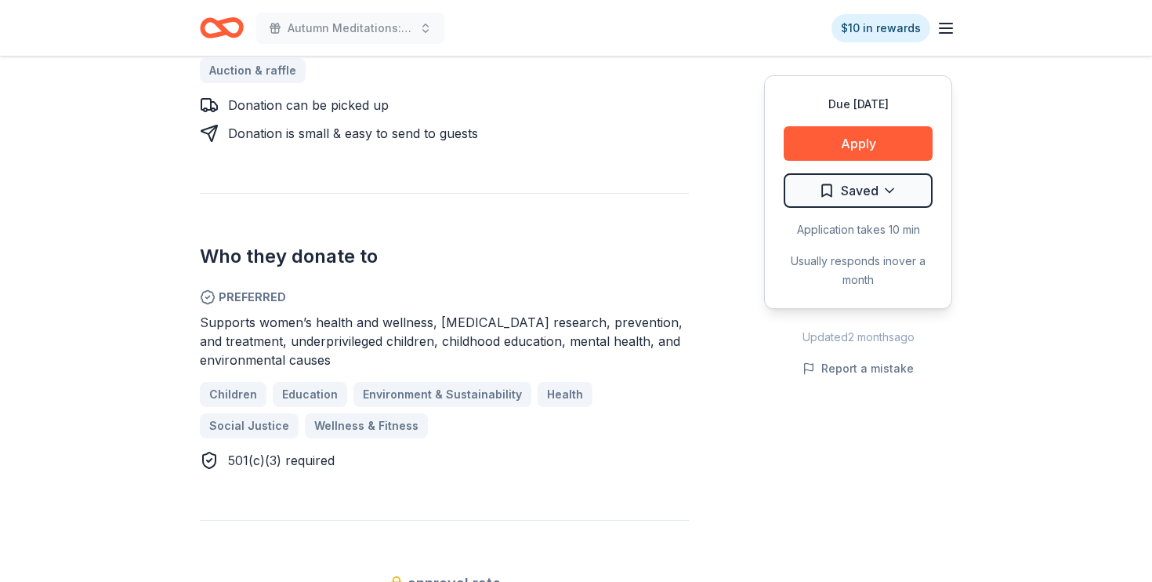
scroll to position [778, 0]
click at [849, 138] on button "Apply" at bounding box center [858, 143] width 149 height 34
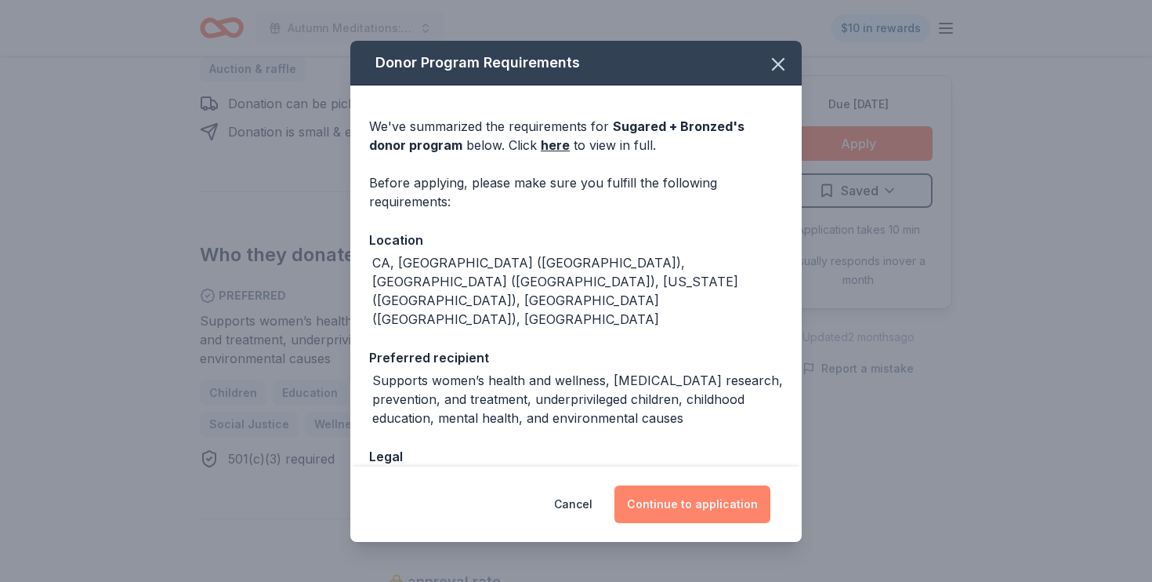
click at [715, 501] on button "Continue to application" at bounding box center [693, 504] width 156 height 38
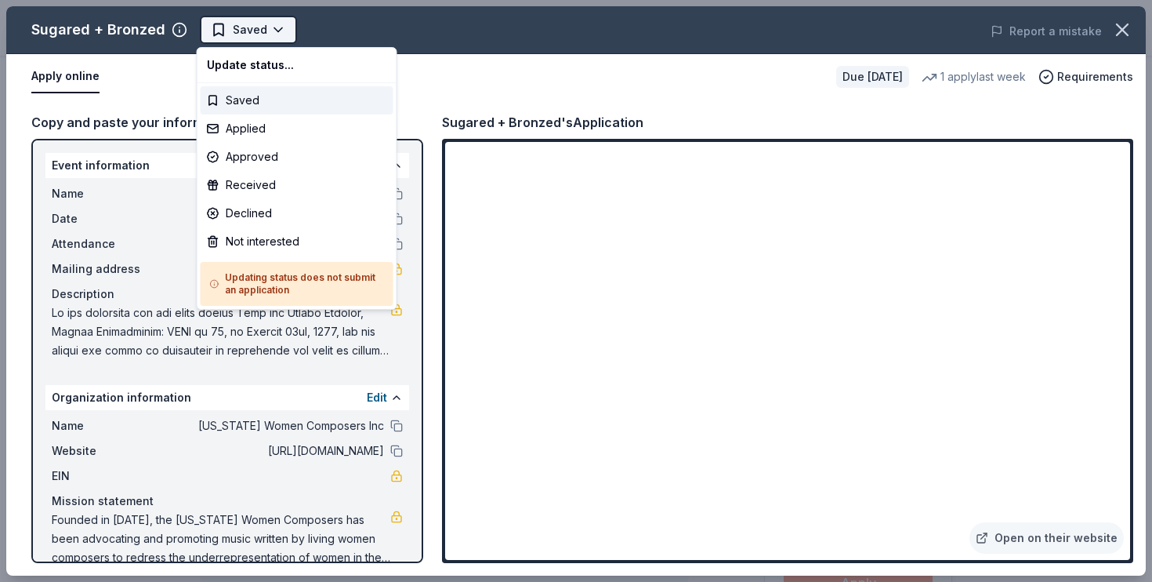
scroll to position [0, 0]
click at [278, 238] on div "Not interested" at bounding box center [297, 241] width 193 height 28
